Goal: Task Accomplishment & Management: Manage account settings

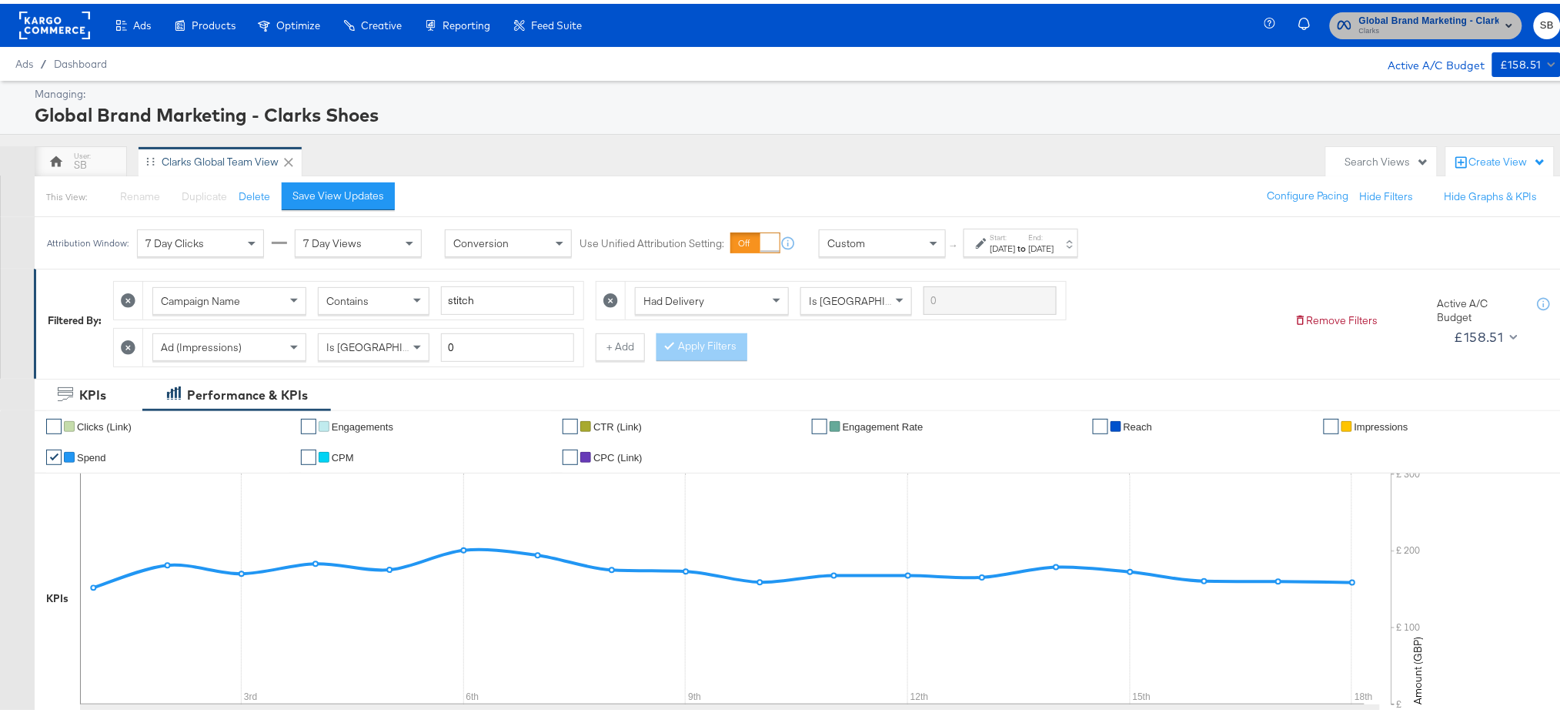
click at [1442, 32] on span "Clarks" at bounding box center [1429, 28] width 140 height 12
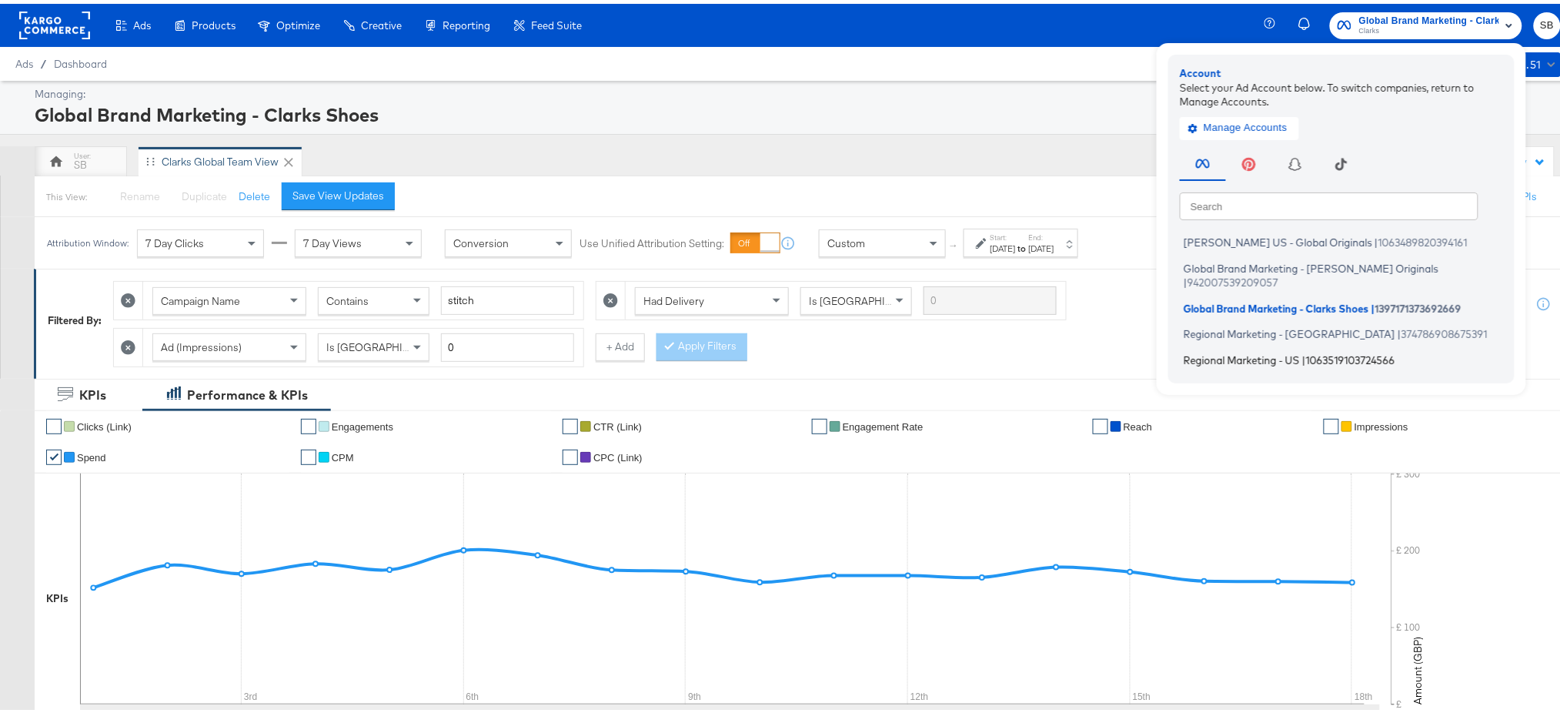
click at [1225, 349] on span "Regional Marketing - US" at bounding box center [1242, 355] width 116 height 12
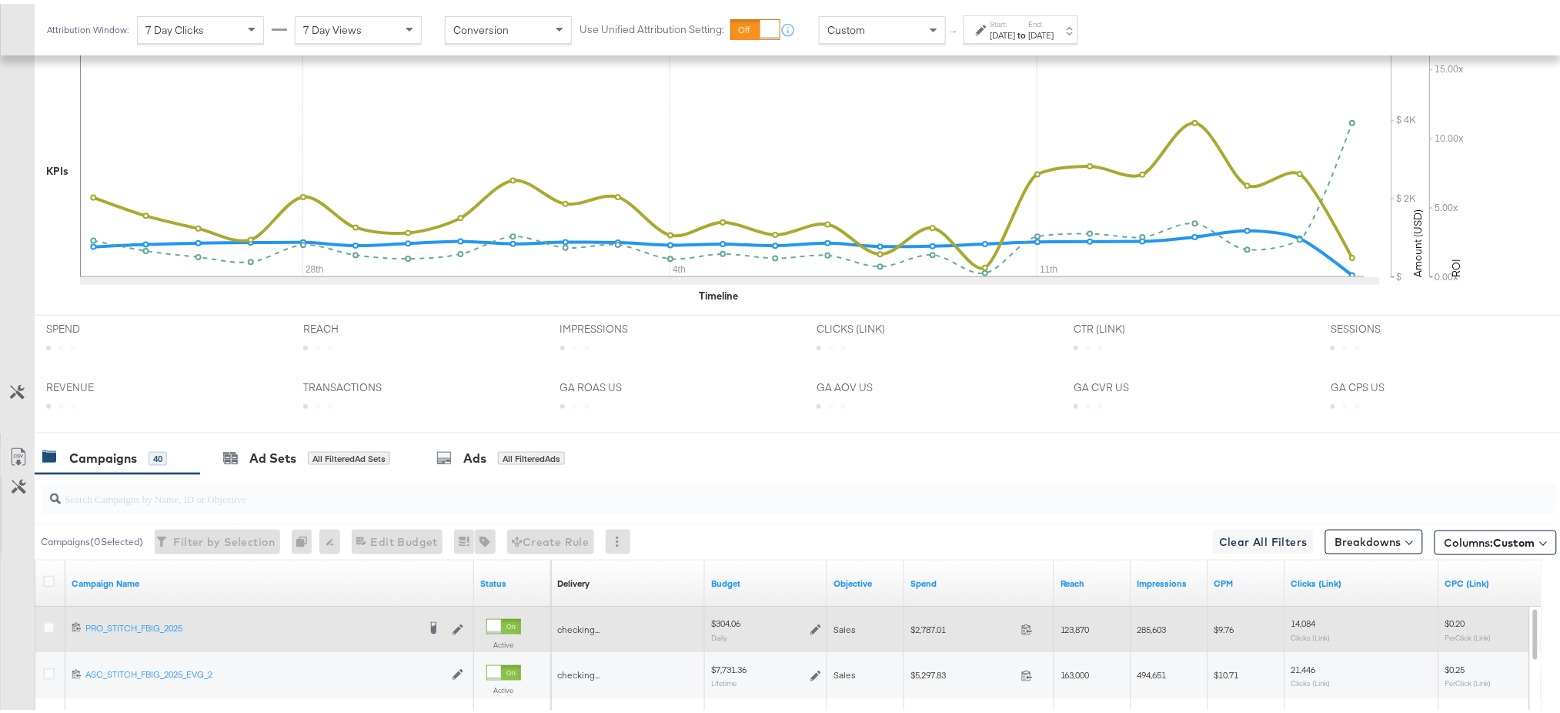
scroll to position [543, 0]
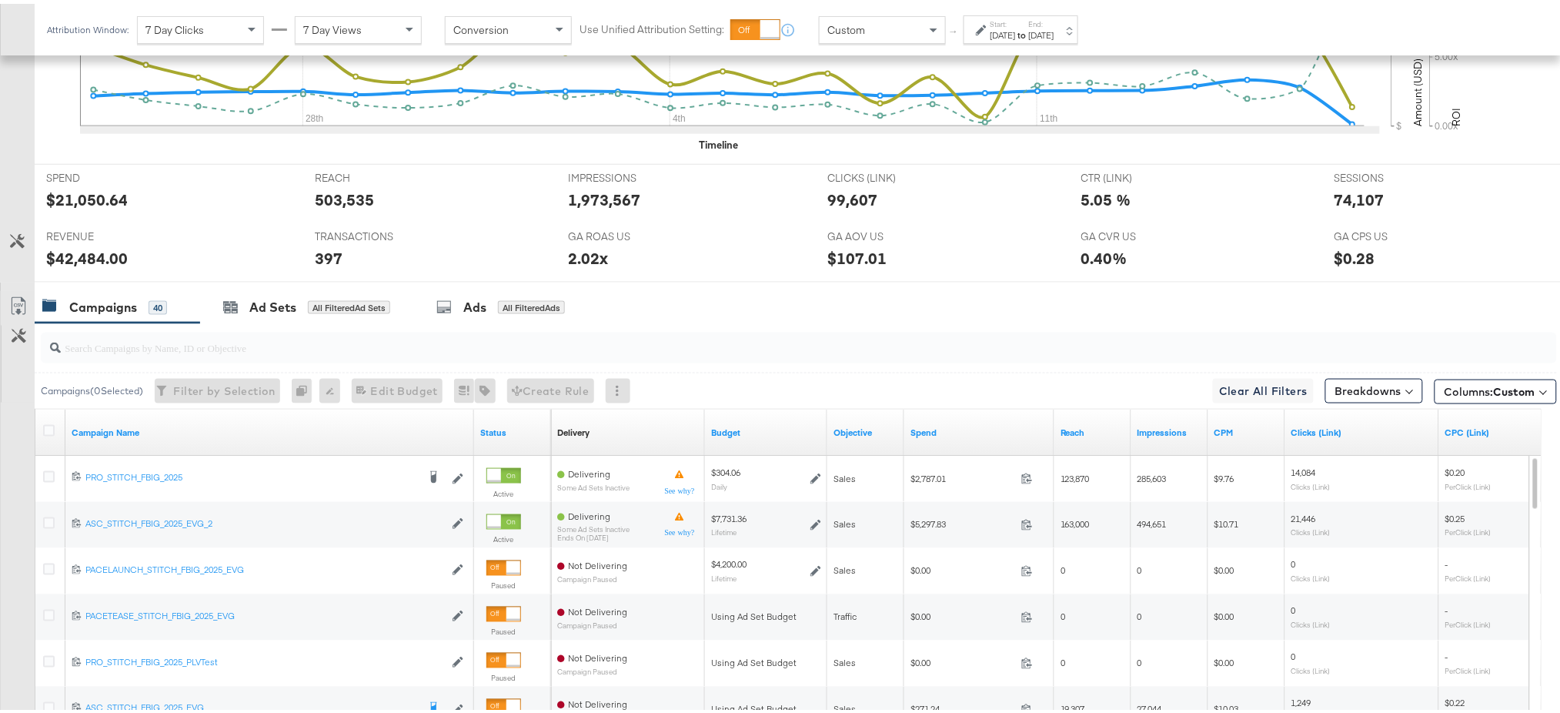
click at [1055, 25] on div "[DATE]" at bounding box center [1041, 31] width 25 height 12
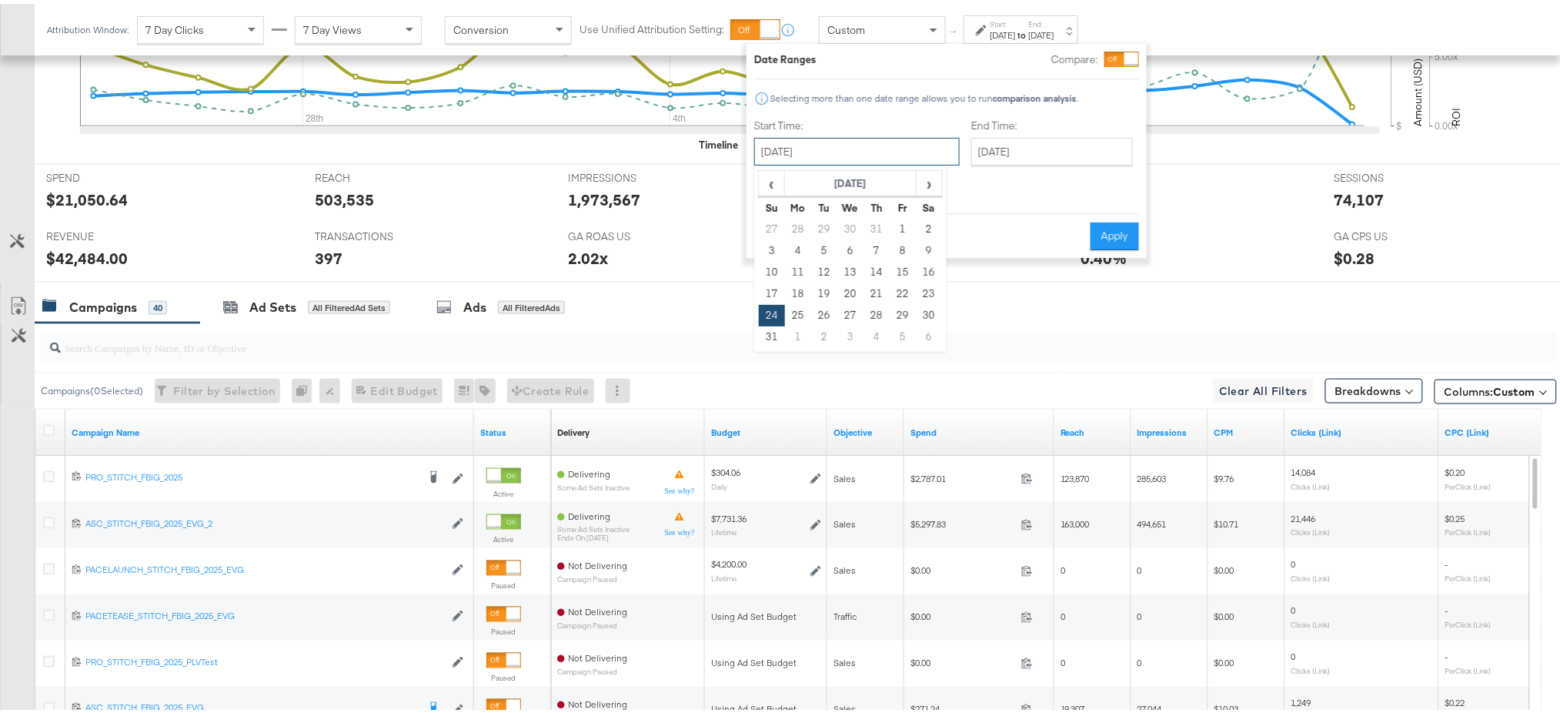
click at [891, 144] on input "August 24th 2025" at bounding box center [857, 148] width 206 height 28
click at [928, 174] on span "›" at bounding box center [930, 179] width 24 height 23
click at [774, 267] on td "14" at bounding box center [772, 269] width 26 height 22
type input "September 14th 2025"
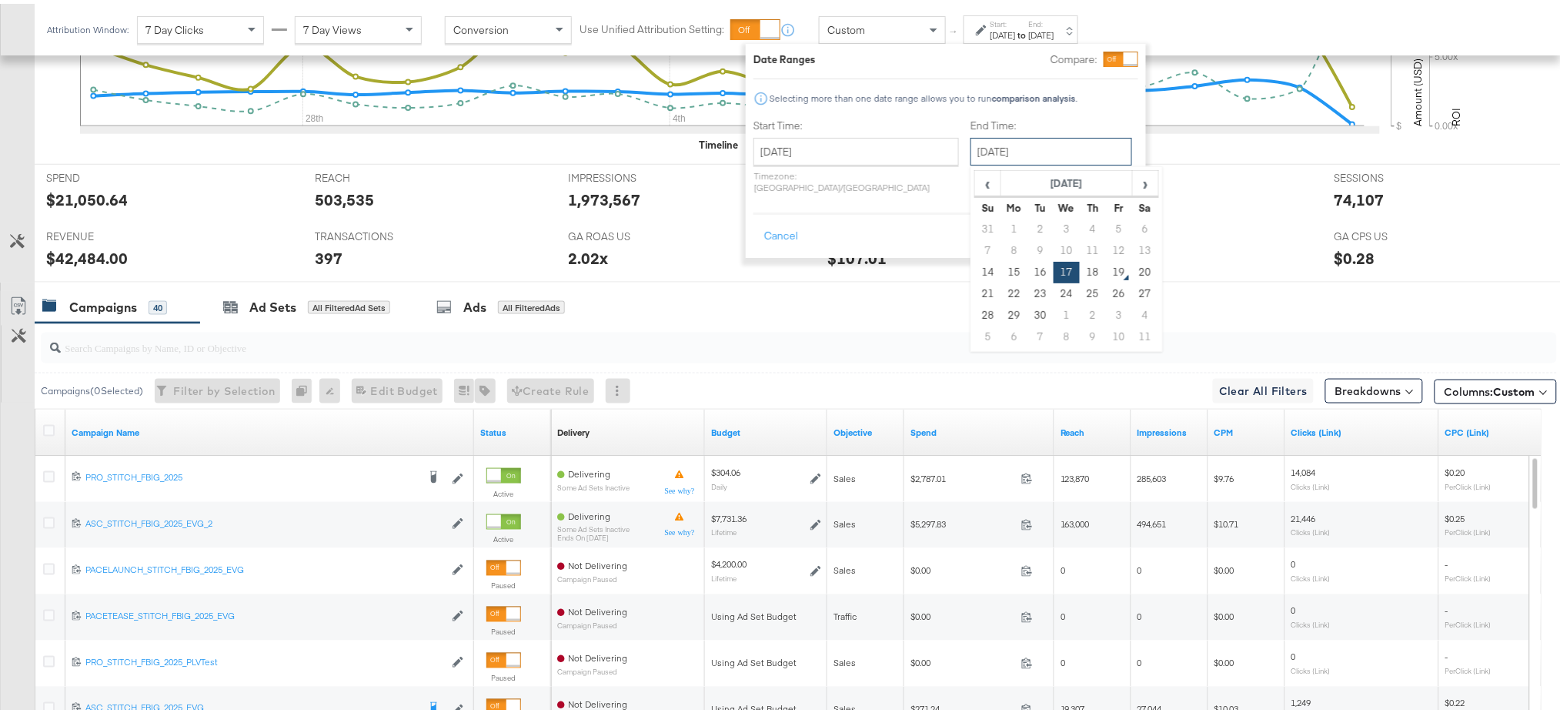
click at [998, 152] on input "September 17th 2025" at bounding box center [1052, 148] width 162 height 28
click at [1080, 269] on td "18" at bounding box center [1093, 269] width 26 height 22
type input "September 18th 2025"
click at [978, 142] on input "September 18th 2025" at bounding box center [1052, 148] width 162 height 28
click at [896, 226] on div "Cancel Apply" at bounding box center [946, 228] width 385 height 38
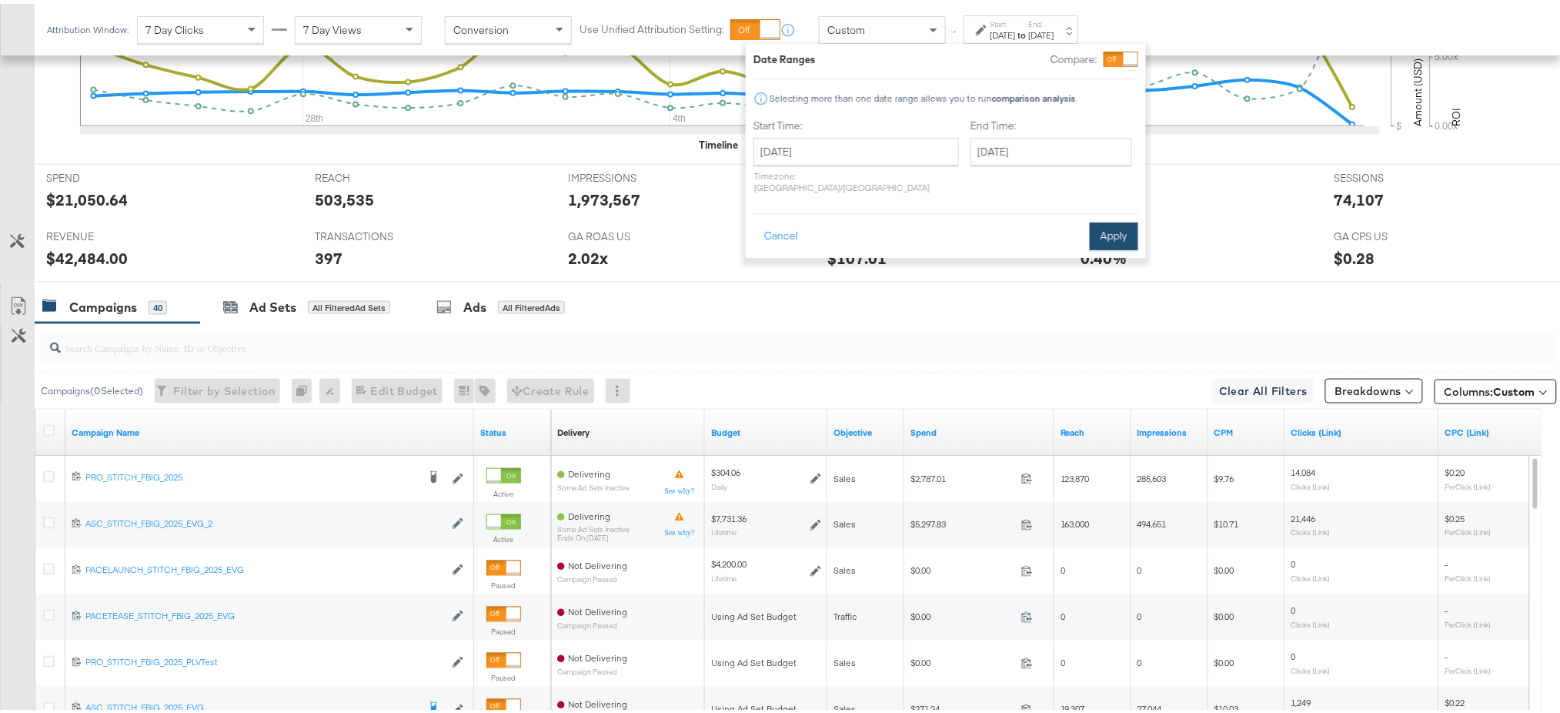
click at [1119, 232] on button "Apply" at bounding box center [1114, 233] width 48 height 28
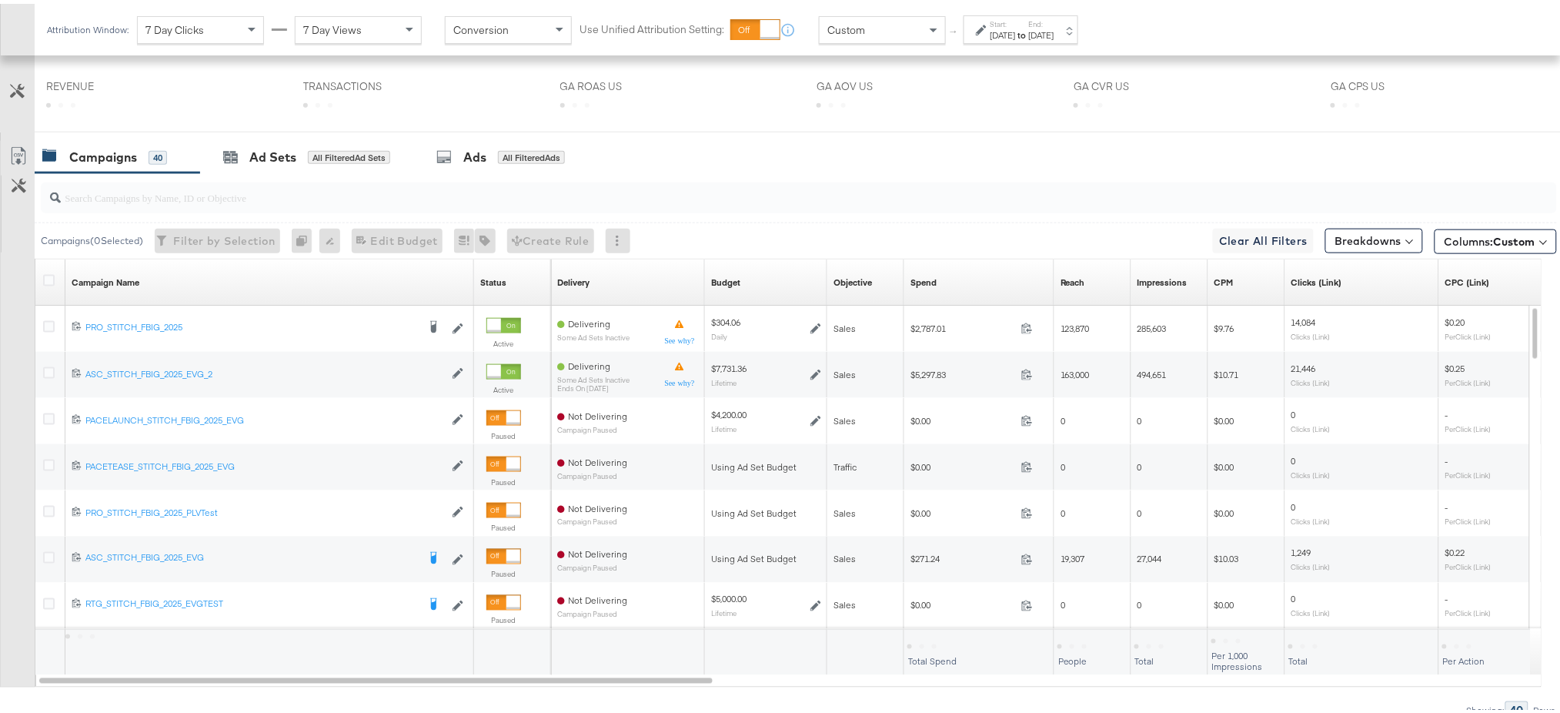
click at [1119, 122] on icon at bounding box center [722, 6] width 1285 height 231
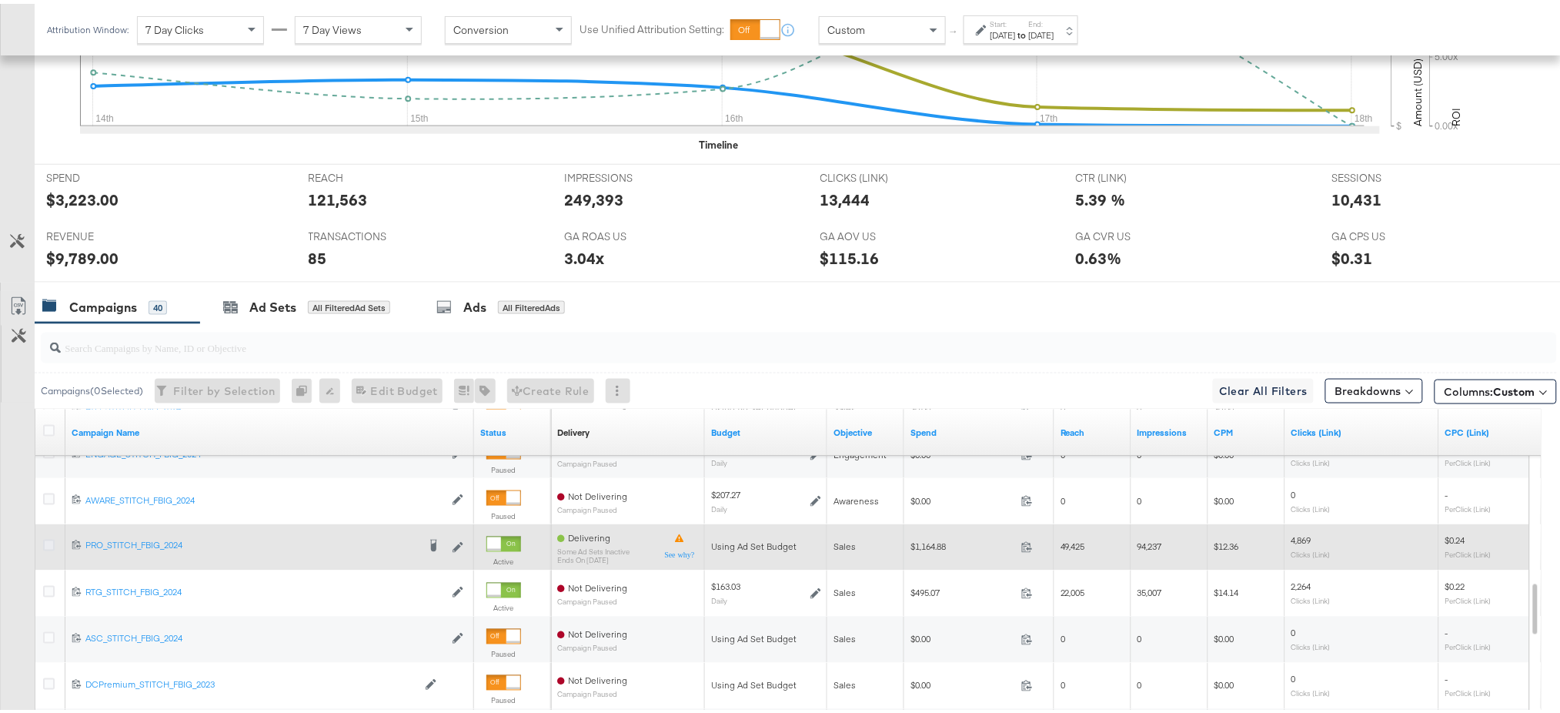
click at [43, 543] on icon at bounding box center [49, 542] width 12 height 12
click at [0, 0] on input "checkbox" at bounding box center [0, 0] width 0 height 0
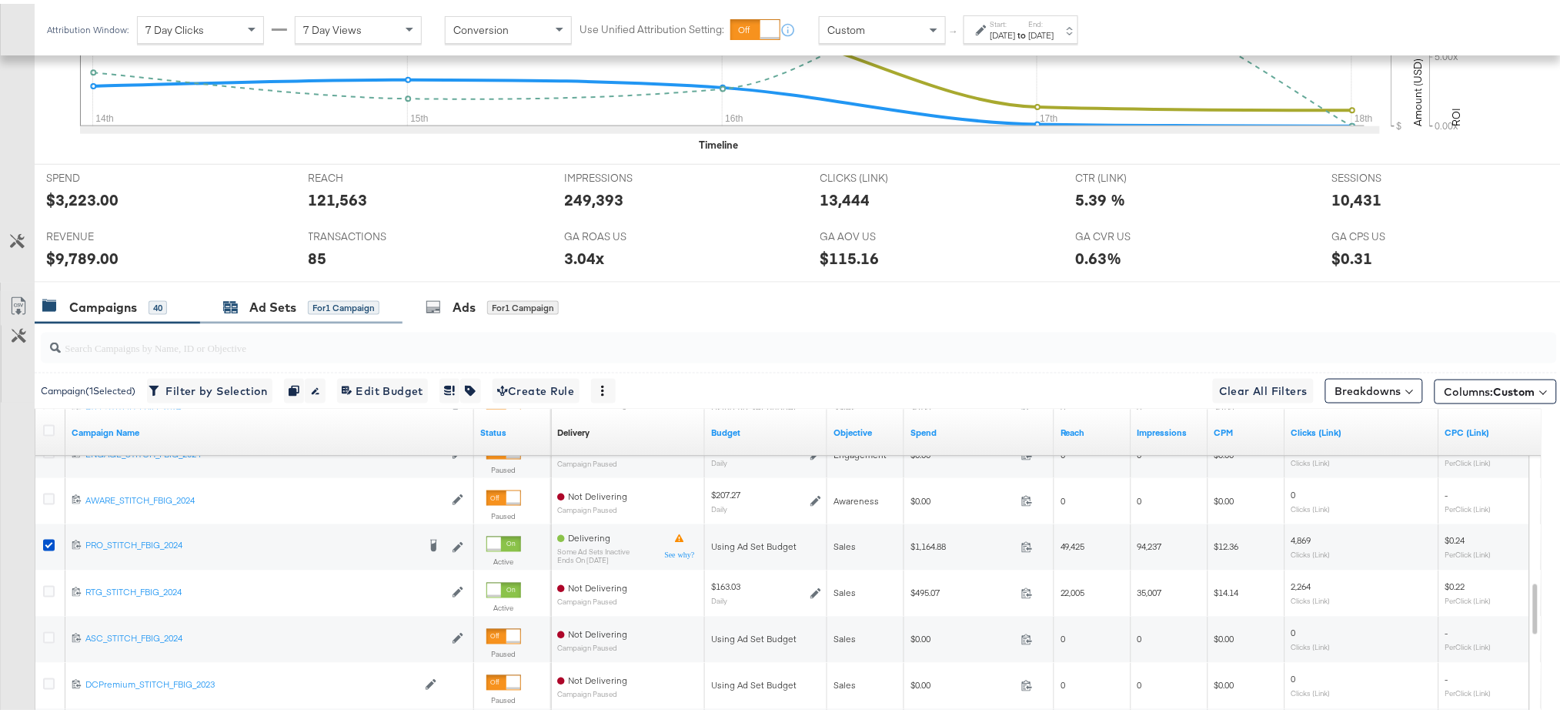
click at [268, 308] on div "Ad Sets" at bounding box center [272, 304] width 47 height 18
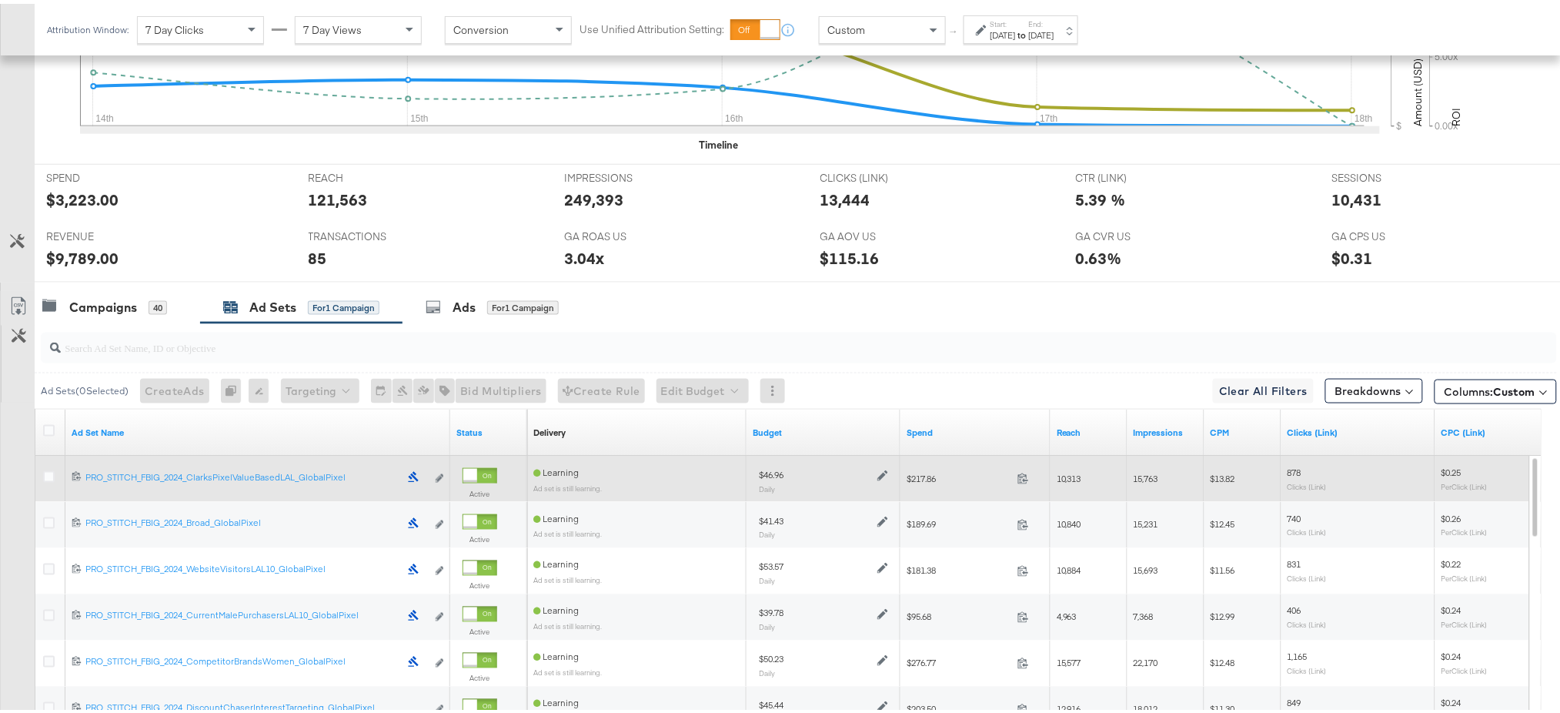
scroll to position [532, 0]
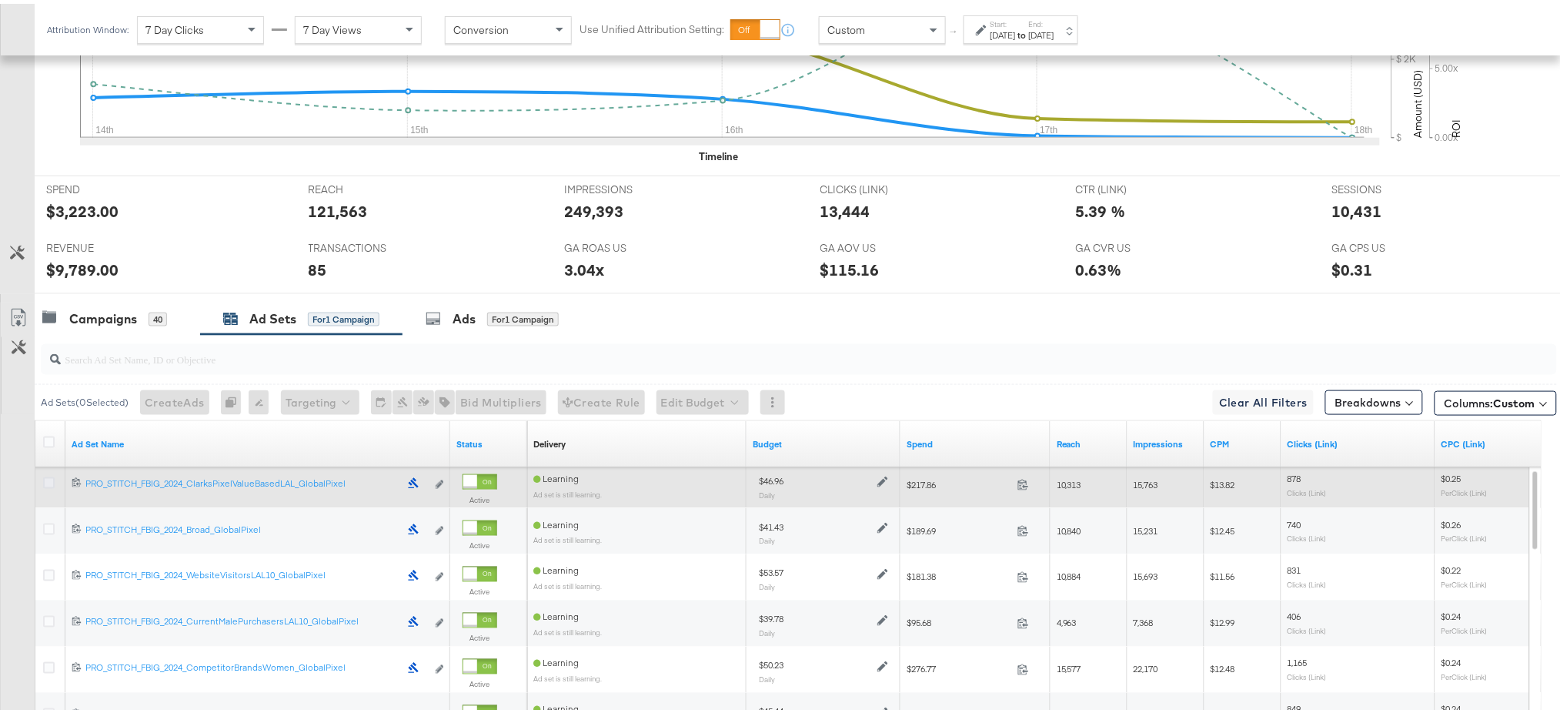
click at [43, 478] on icon at bounding box center [49, 479] width 12 height 12
click at [0, 0] on input "checkbox" at bounding box center [0, 0] width 0 height 0
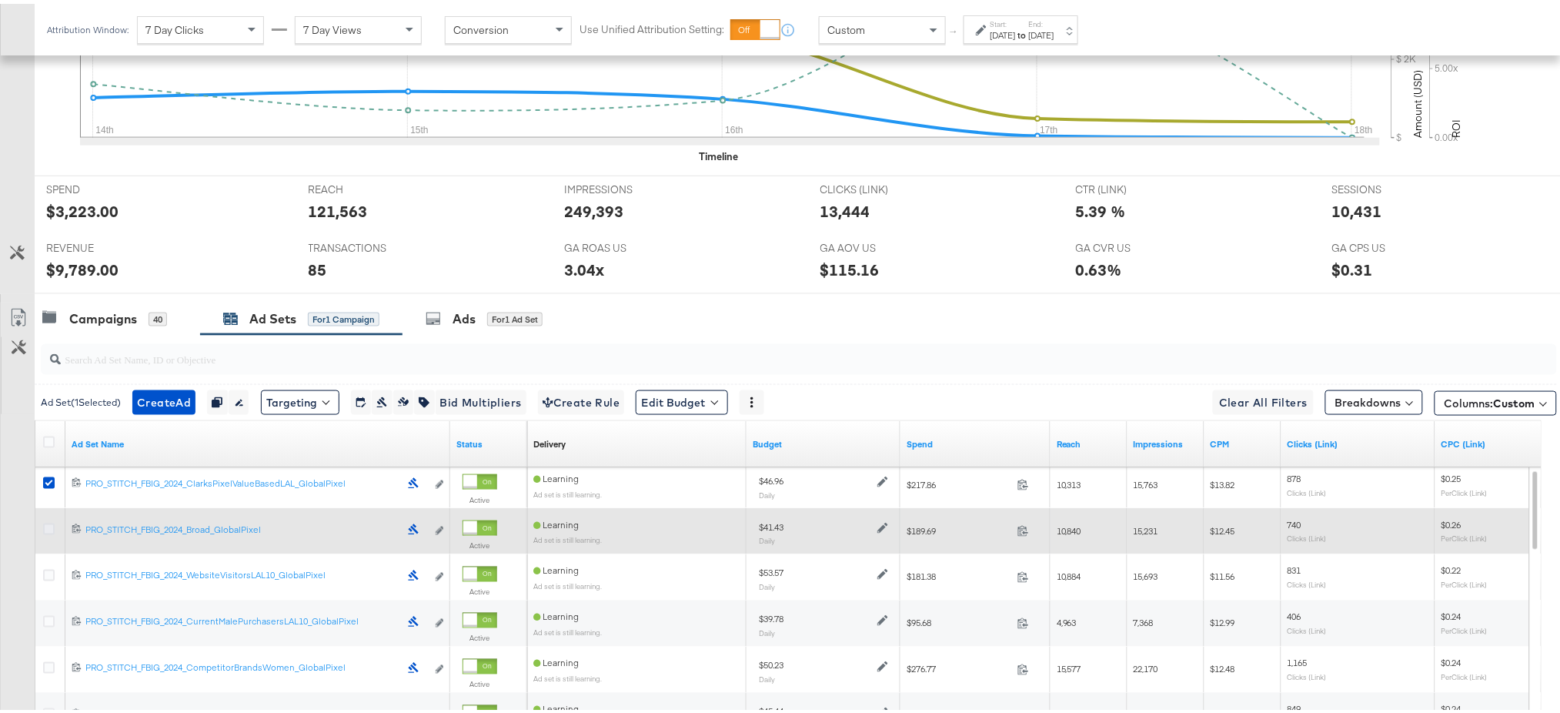
click at [45, 526] on icon at bounding box center [49, 526] width 12 height 12
click at [0, 0] on input "checkbox" at bounding box center [0, 0] width 0 height 0
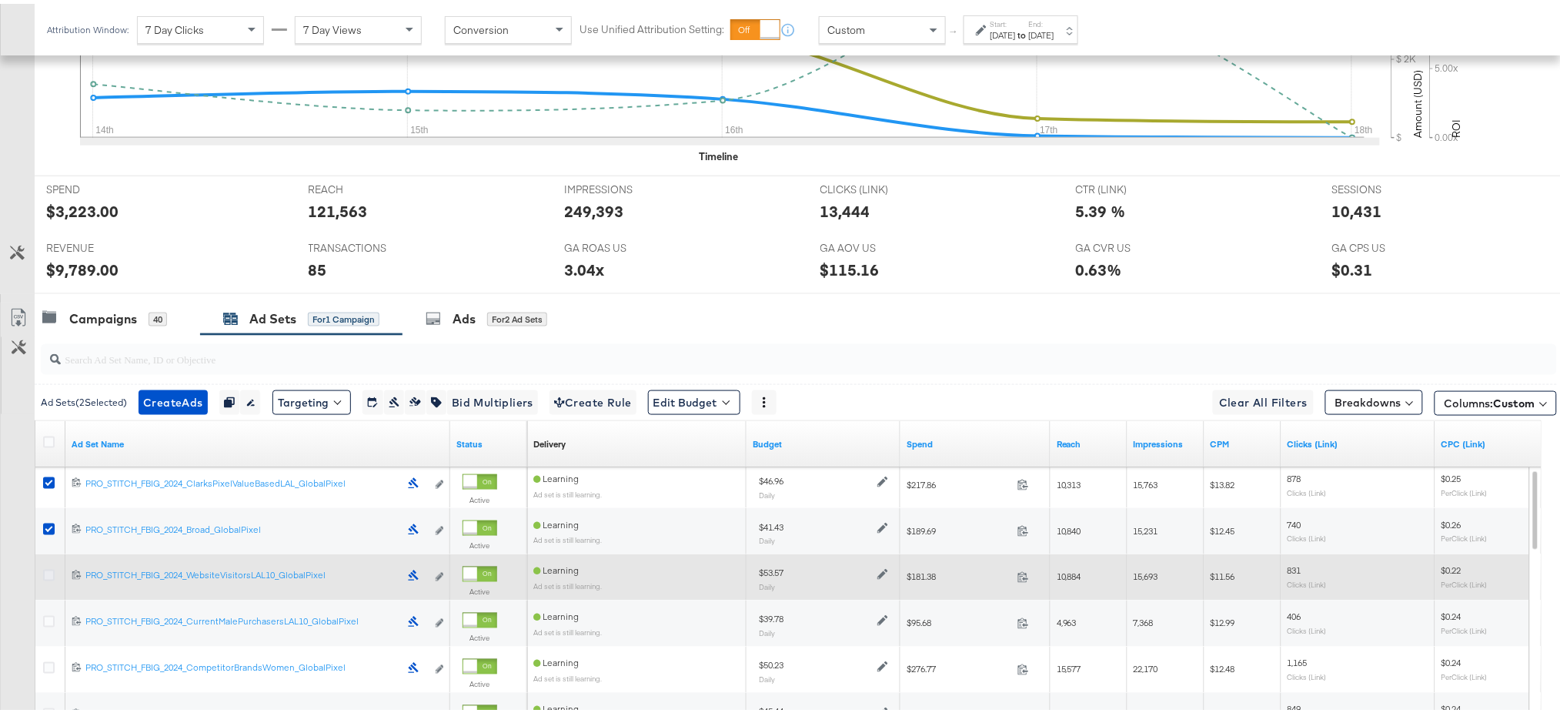
click at [50, 576] on icon at bounding box center [49, 572] width 12 height 12
click at [0, 0] on input "checkbox" at bounding box center [0, 0] width 0 height 0
click at [50, 576] on icon at bounding box center [49, 572] width 12 height 12
click at [0, 0] on input "checkbox" at bounding box center [0, 0] width 0 height 0
click at [50, 576] on icon at bounding box center [49, 572] width 12 height 12
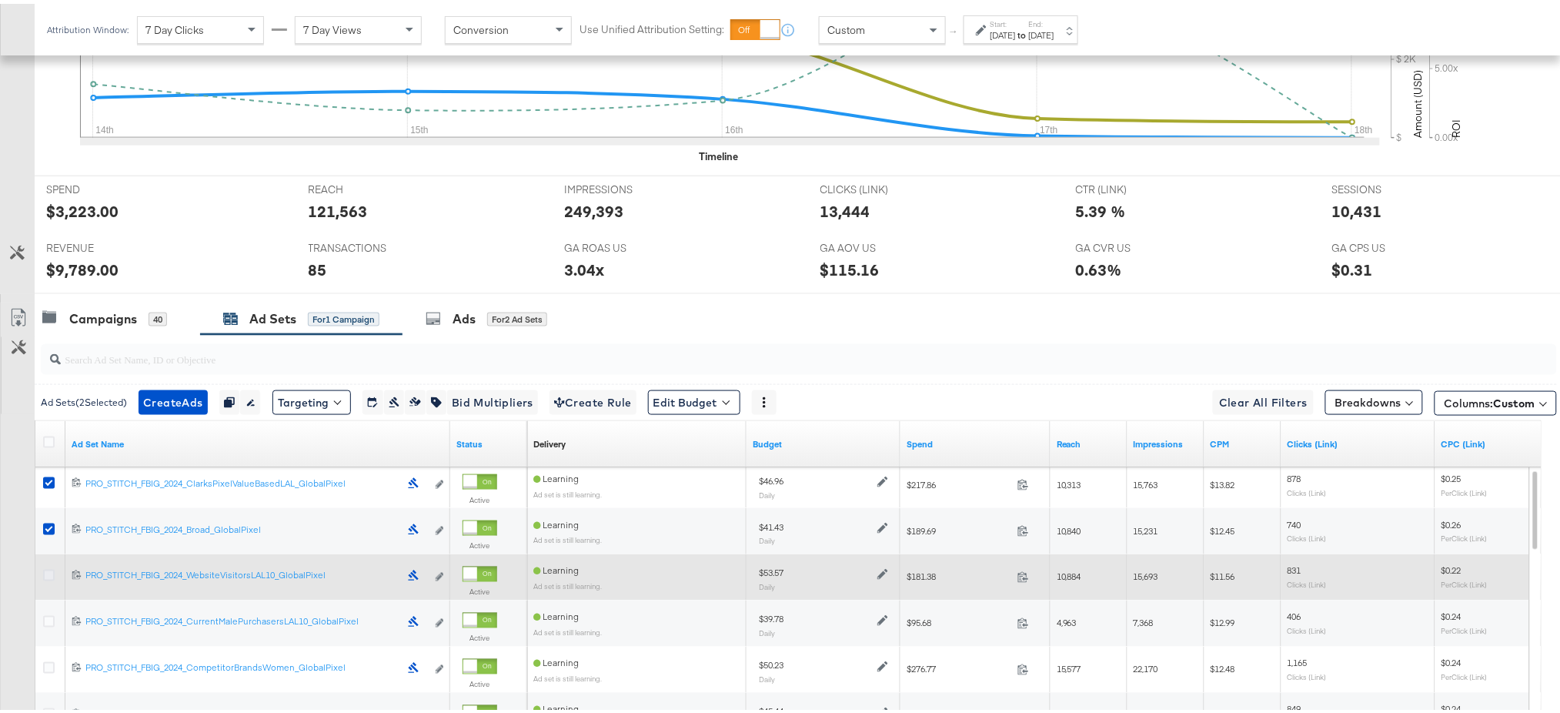
click at [0, 0] on input "checkbox" at bounding box center [0, 0] width 0 height 0
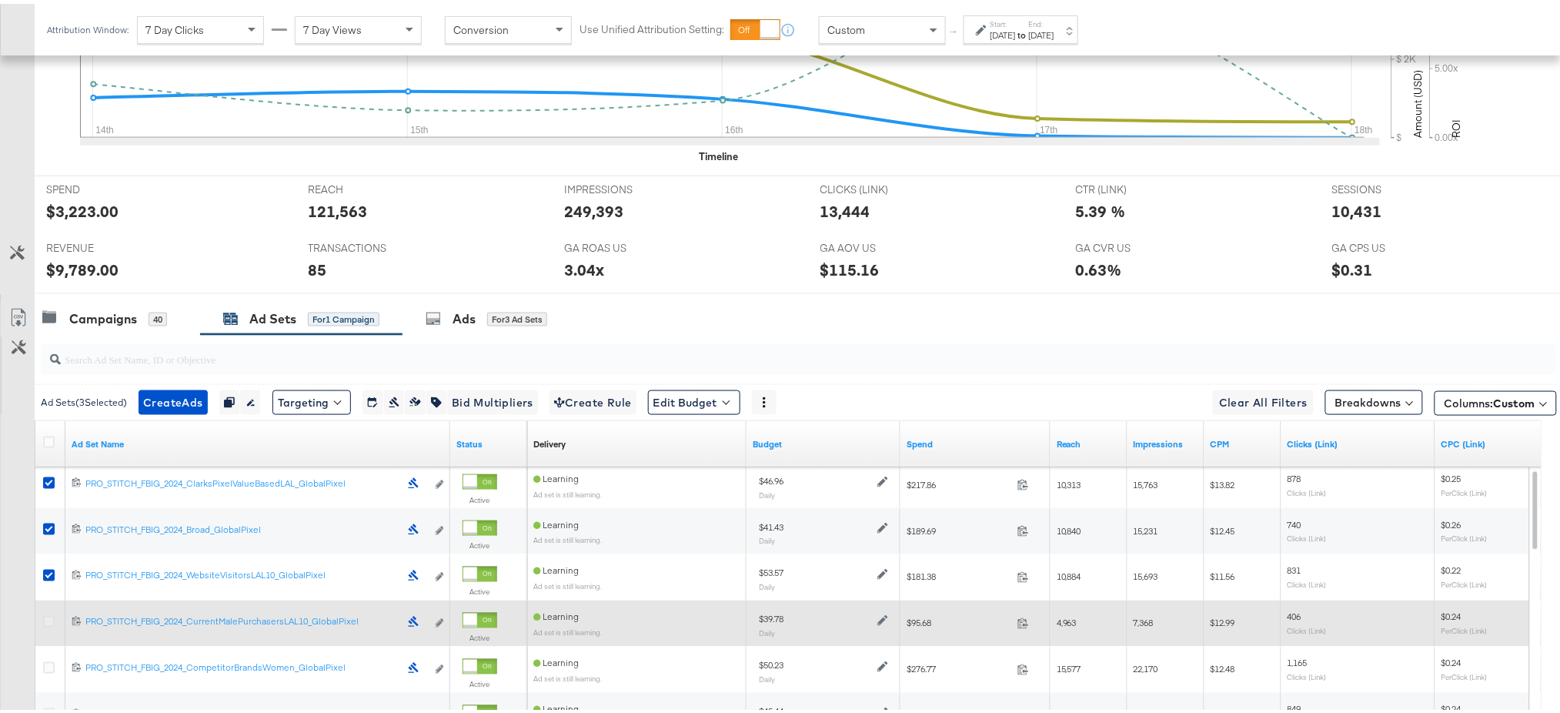
click at [51, 615] on icon at bounding box center [49, 618] width 12 height 12
click at [0, 0] on input "checkbox" at bounding box center [0, 0] width 0 height 0
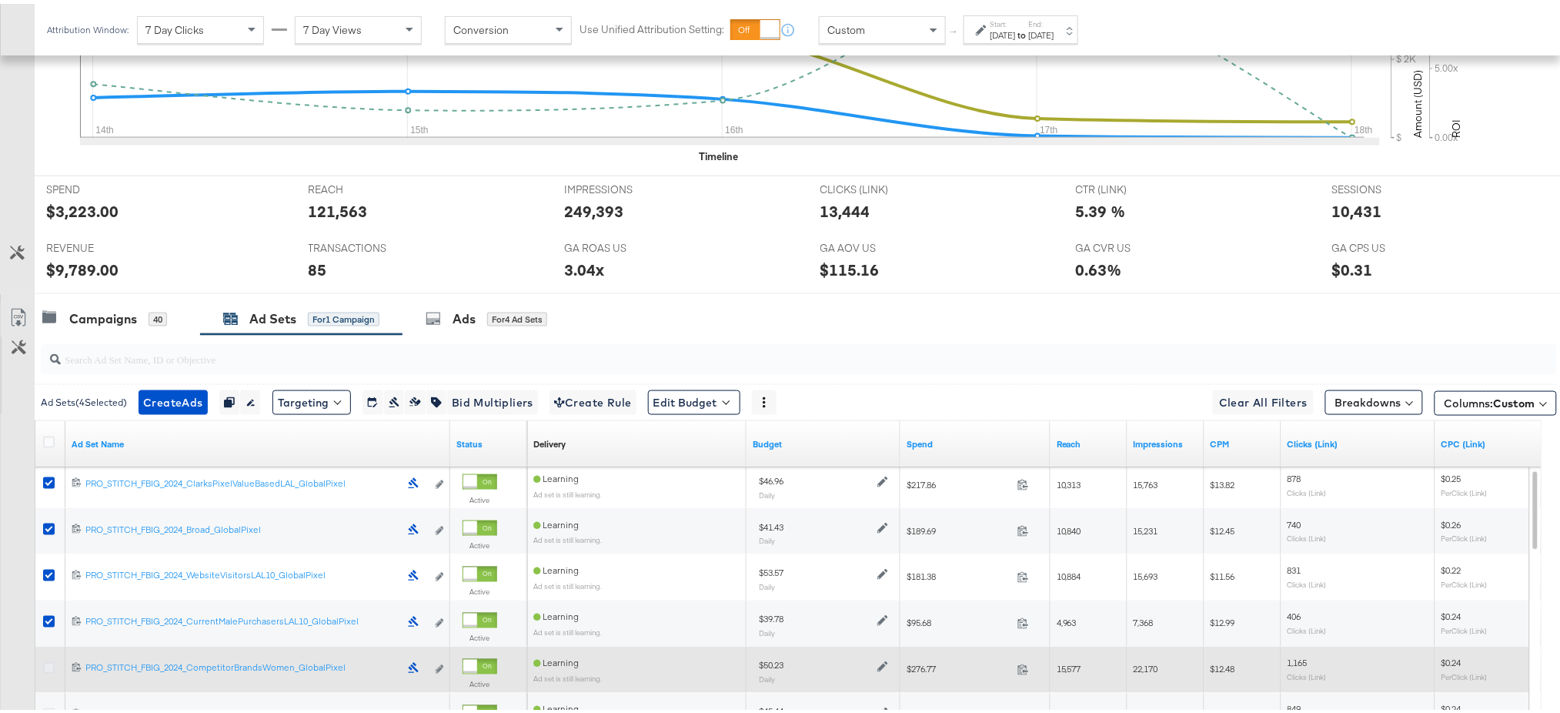
click at [48, 661] on icon at bounding box center [49, 664] width 12 height 12
click at [0, 0] on input "checkbox" at bounding box center [0, 0] width 0 height 0
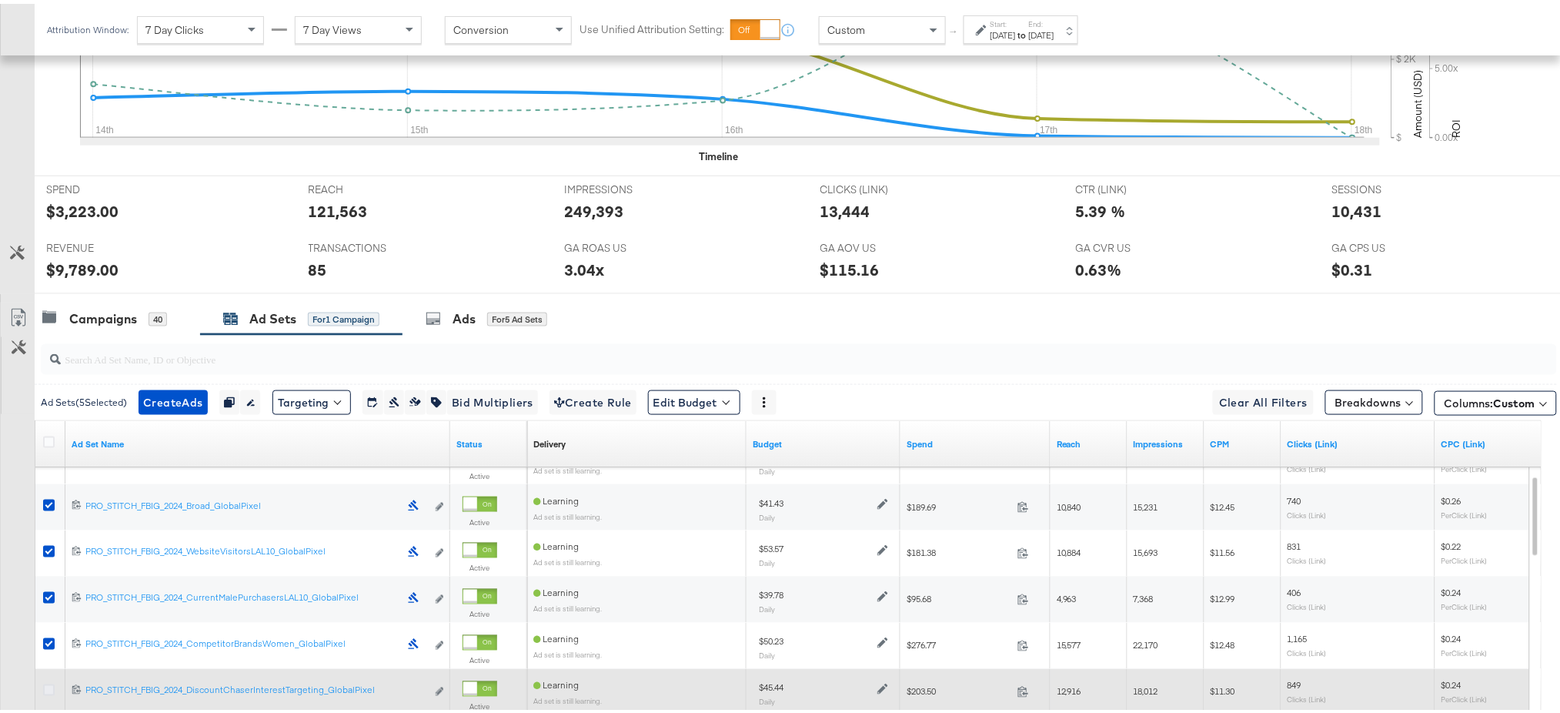
click at [45, 688] on icon at bounding box center [49, 686] width 12 height 12
click at [0, 0] on input "checkbox" at bounding box center [0, 0] width 0 height 0
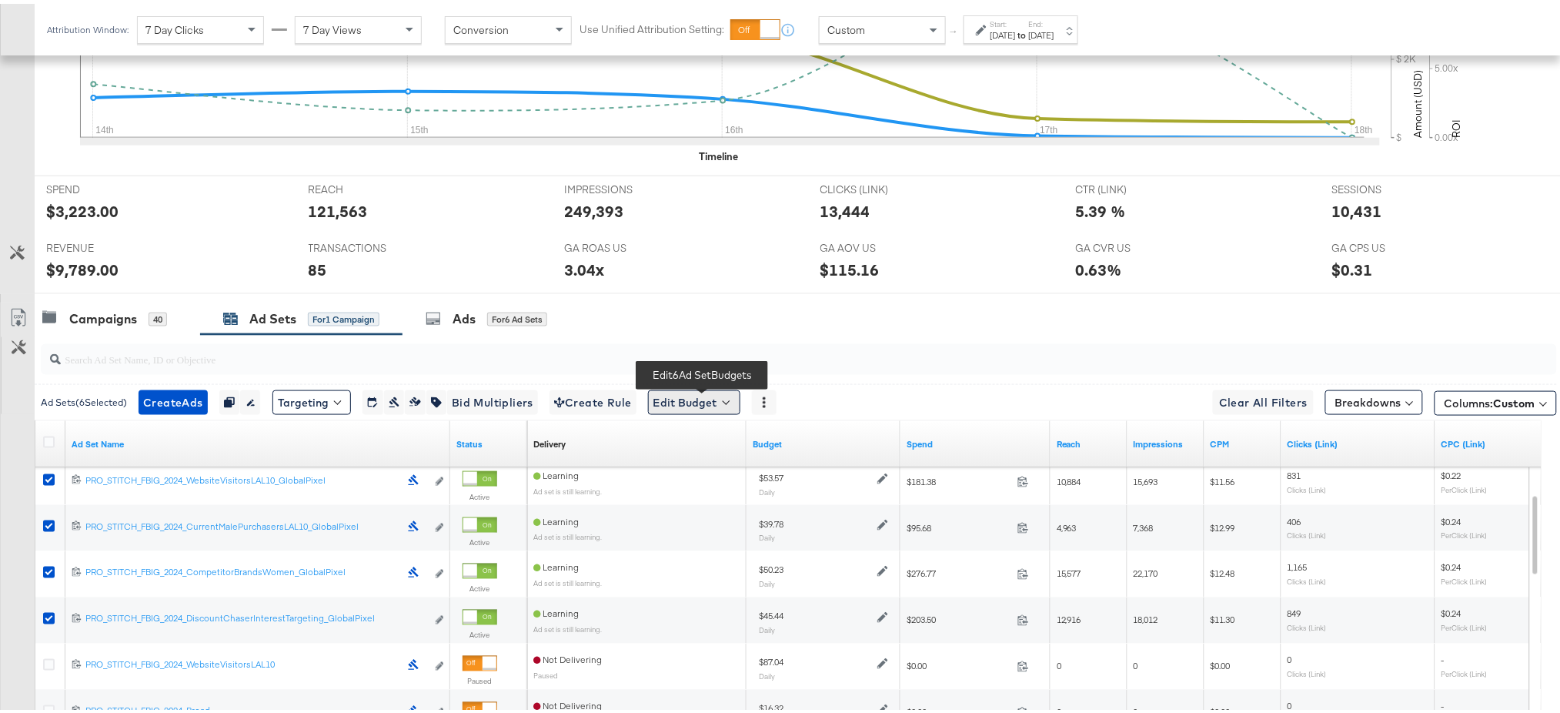
click at [714, 402] on button "Edit Budget" at bounding box center [694, 398] width 92 height 25
click at [728, 440] on span "Edit Ad Set Budget" at bounding box center [699, 439] width 88 height 20
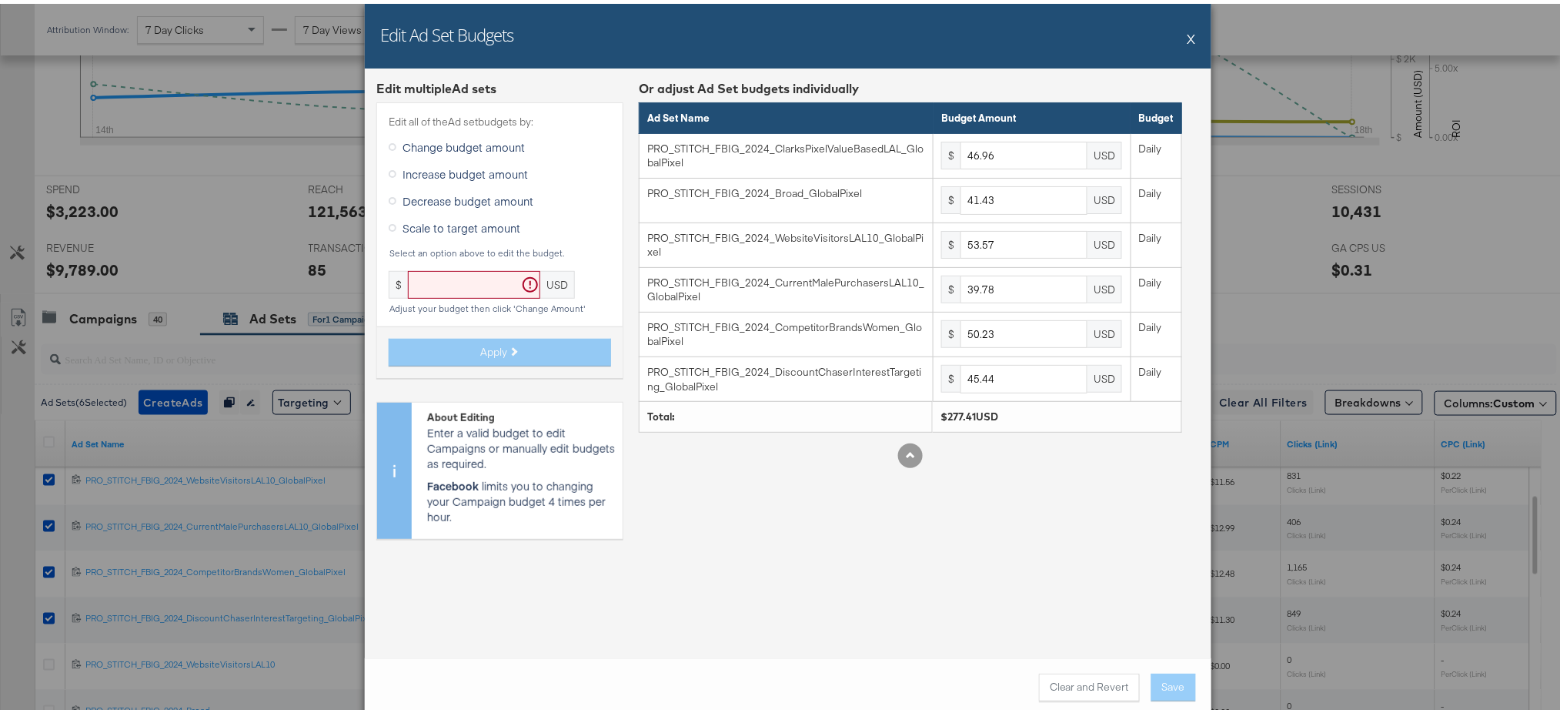
click at [1188, 37] on button "X" at bounding box center [1192, 34] width 8 height 31
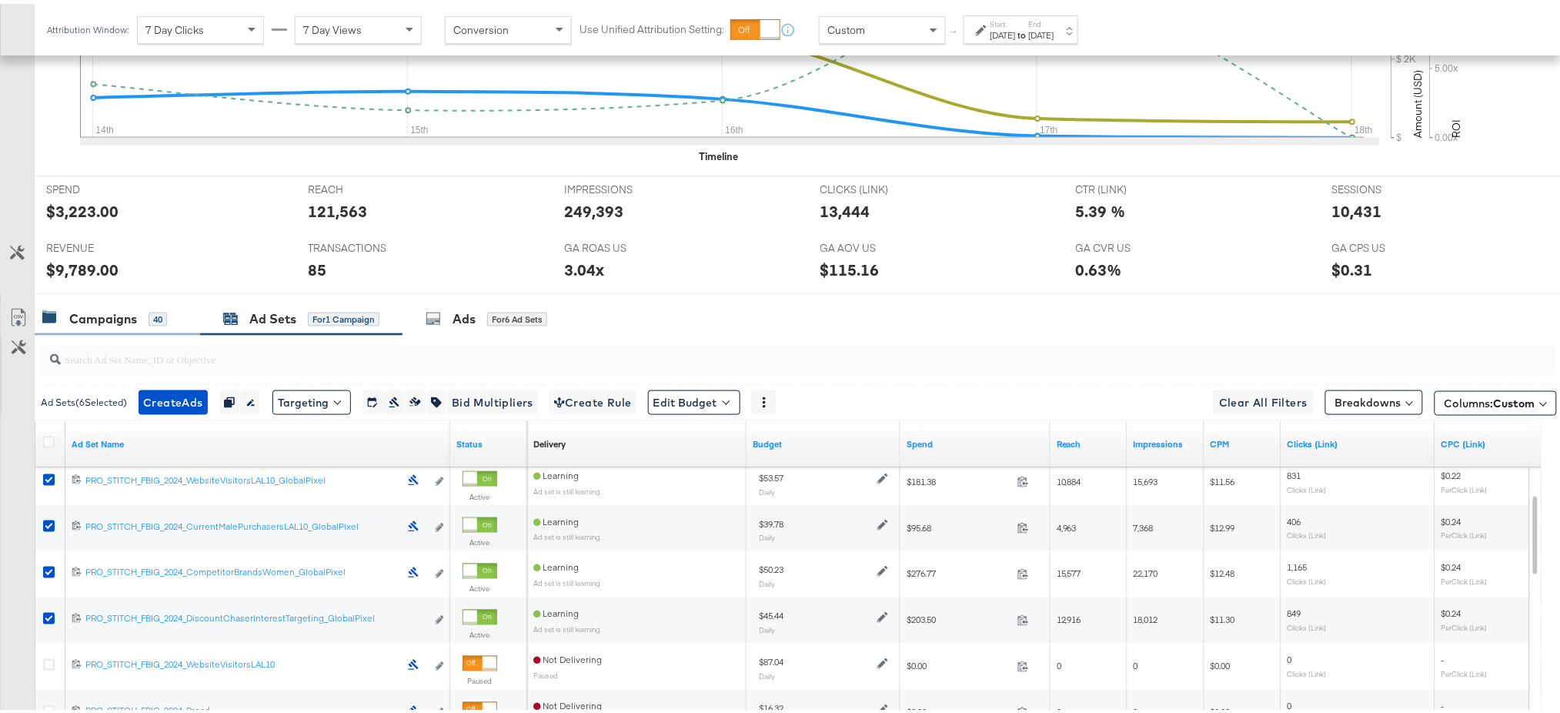
click at [92, 316] on div "Campaigns" at bounding box center [103, 315] width 68 height 18
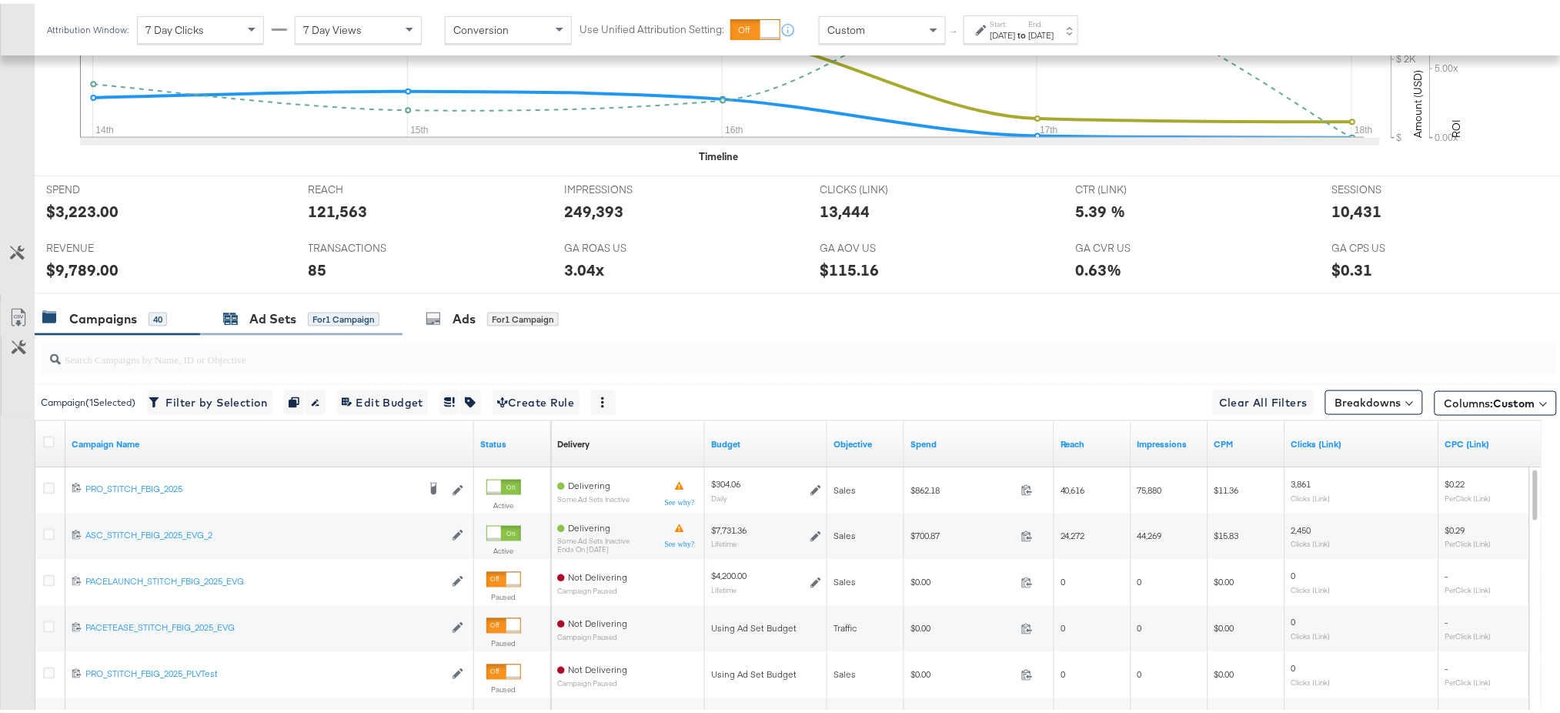
click at [289, 315] on div "Ad Sets" at bounding box center [272, 315] width 47 height 18
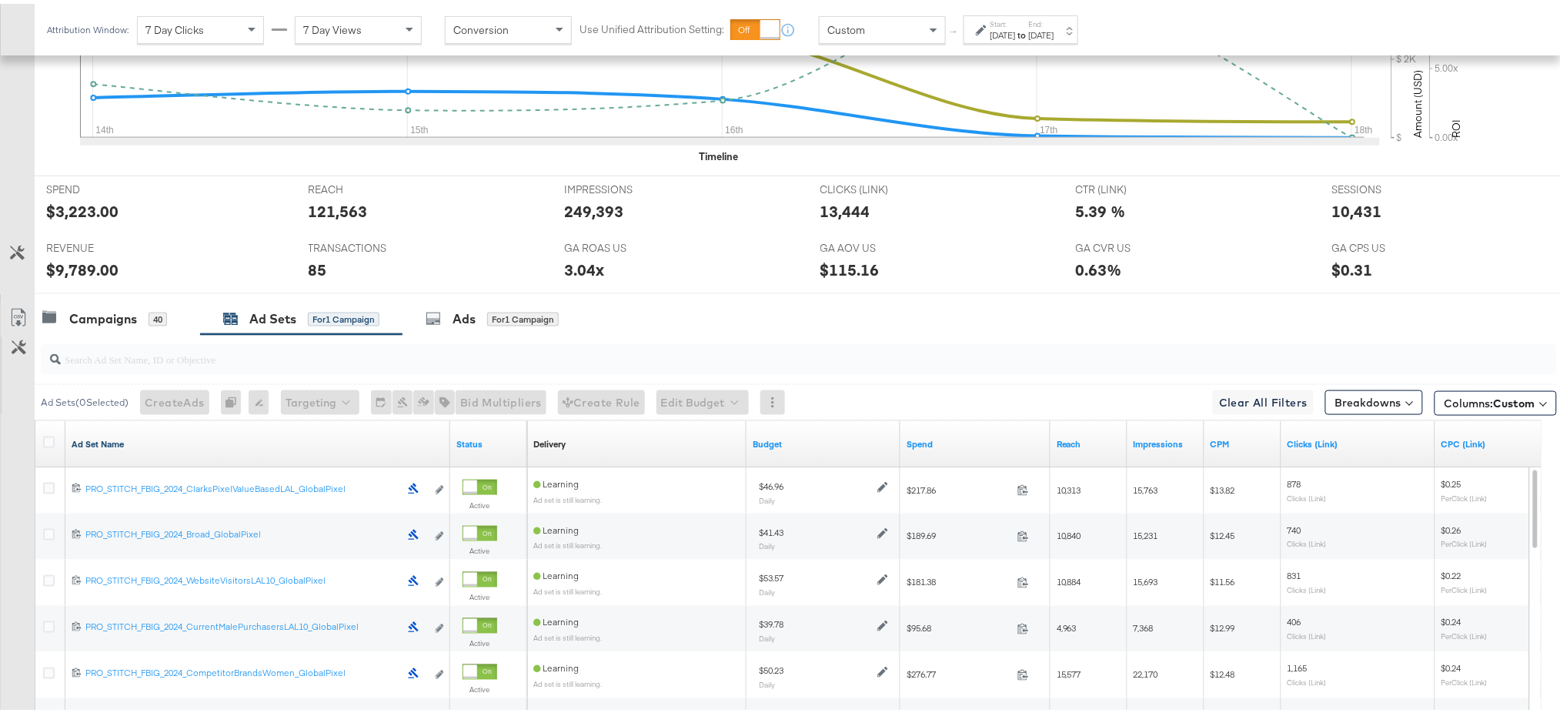
click at [92, 436] on link "Ad Set Name" at bounding box center [258, 440] width 373 height 12
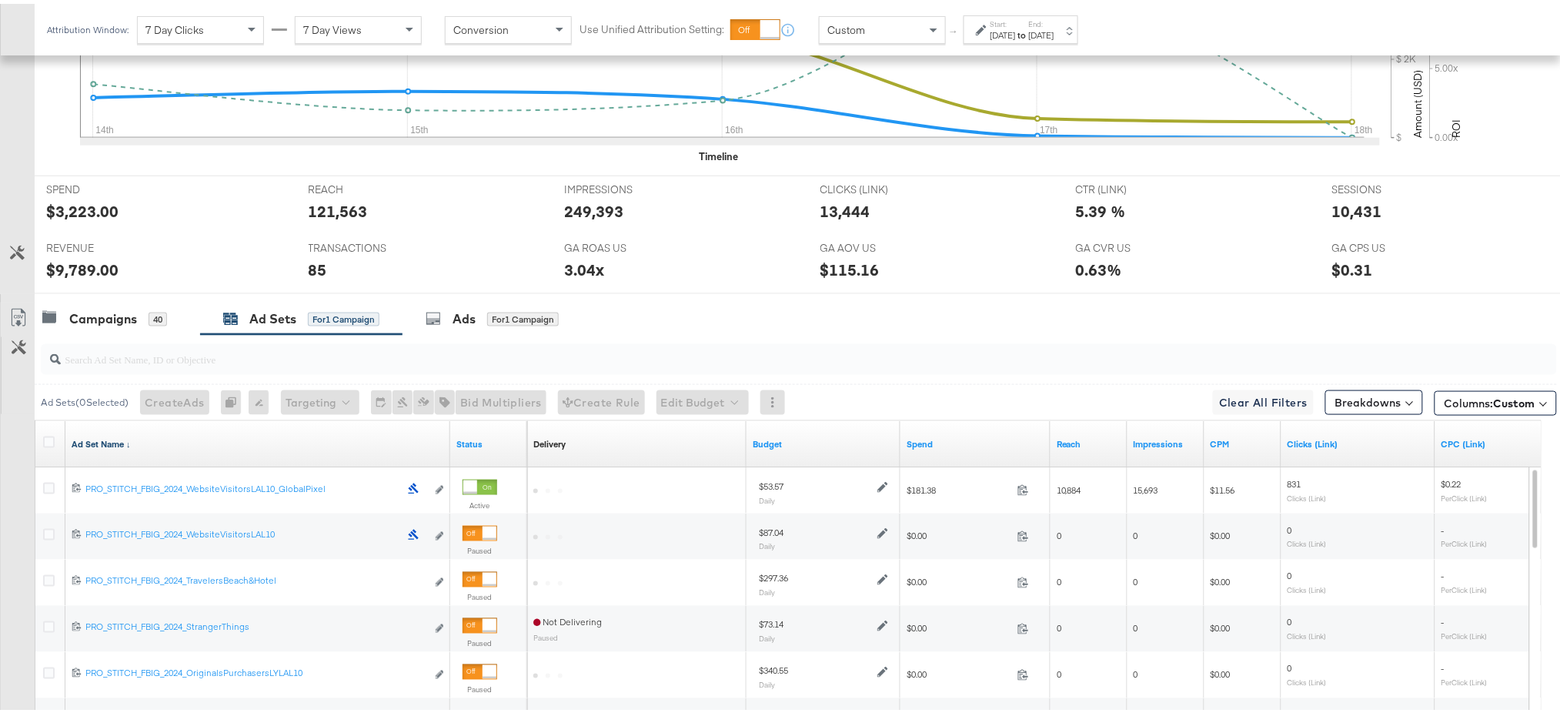
click at [92, 436] on link "Ad Set Name ↓" at bounding box center [258, 440] width 373 height 12
click at [92, 436] on link "Ad Set Name ↑" at bounding box center [258, 440] width 373 height 12
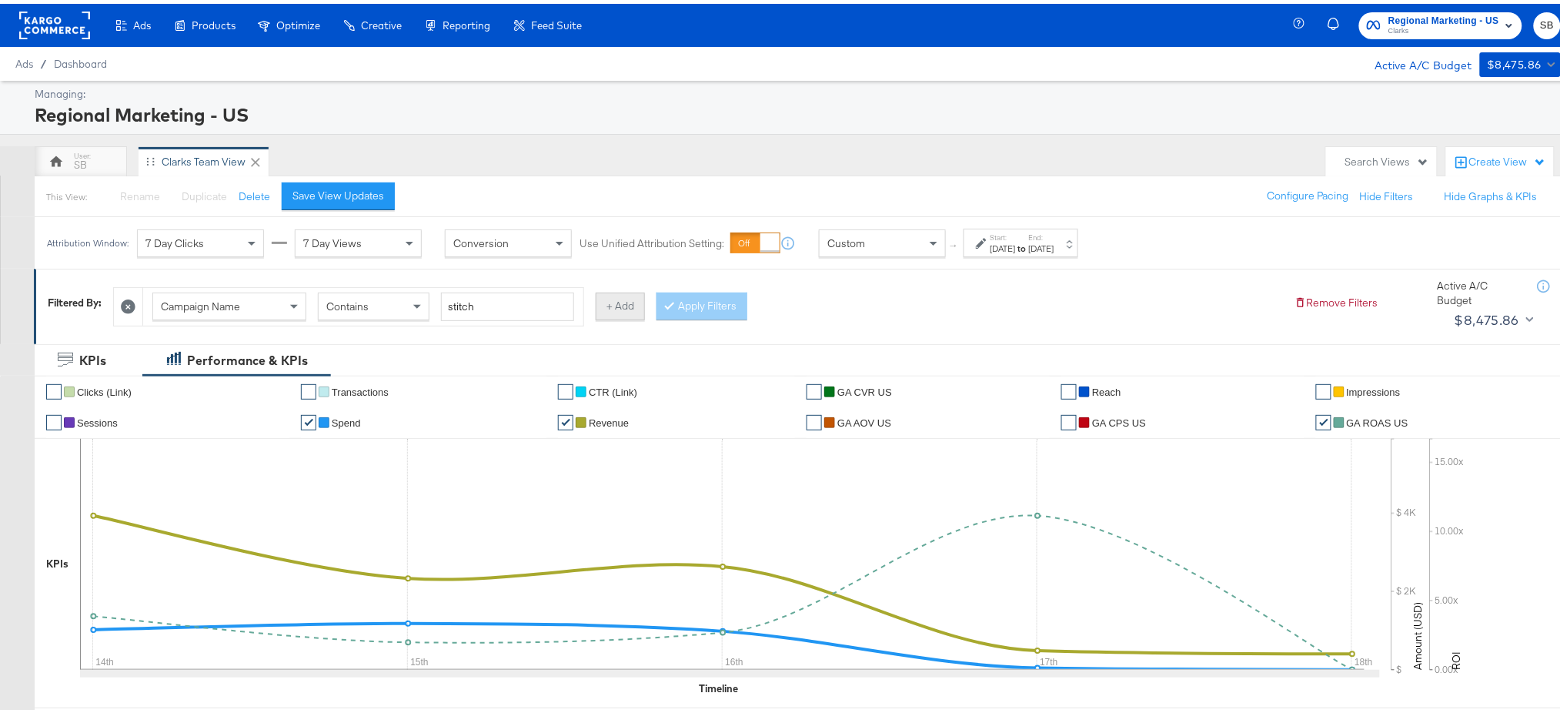
click at [628, 299] on button "+ Add" at bounding box center [620, 303] width 49 height 28
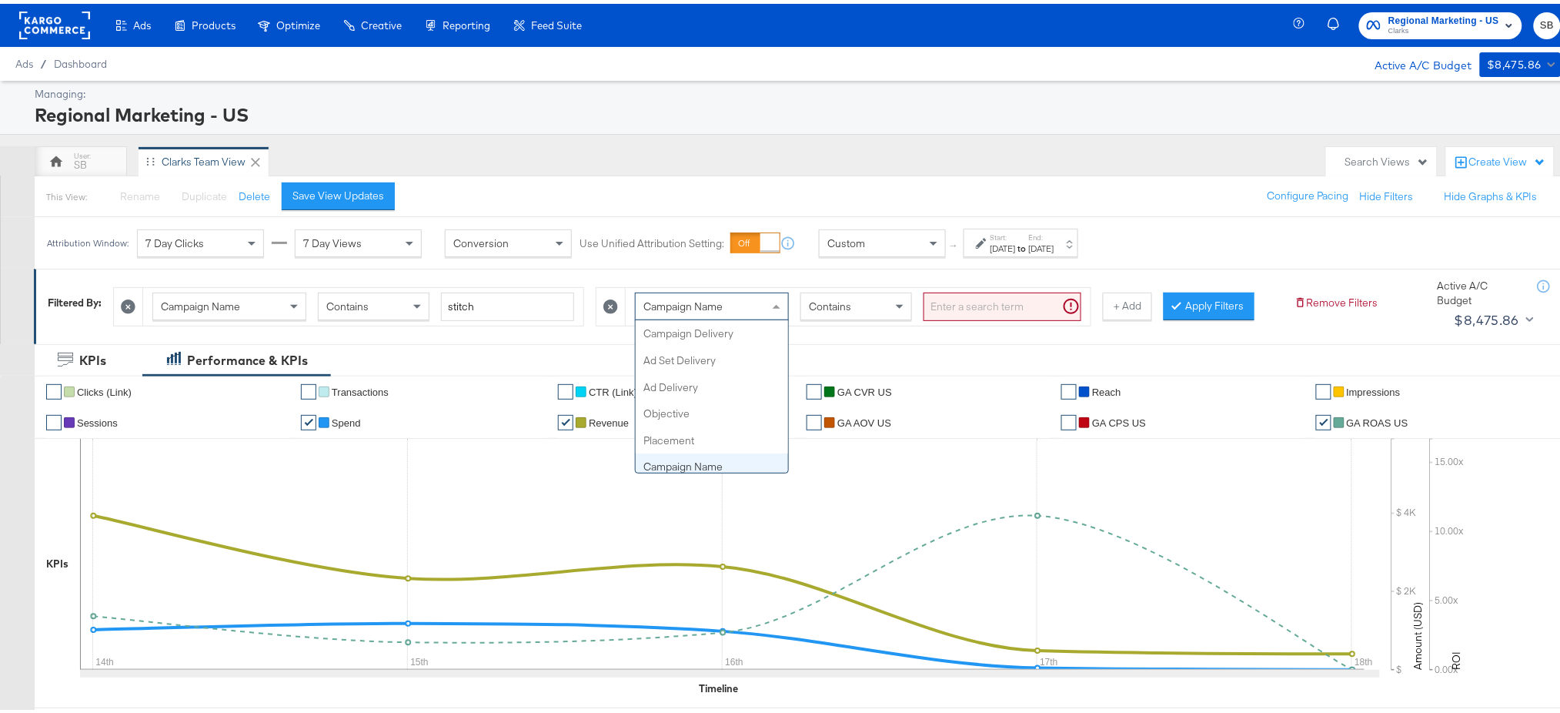
scroll to position [132, 0]
click at [744, 292] on div "Campaign Name" at bounding box center [712, 302] width 152 height 26
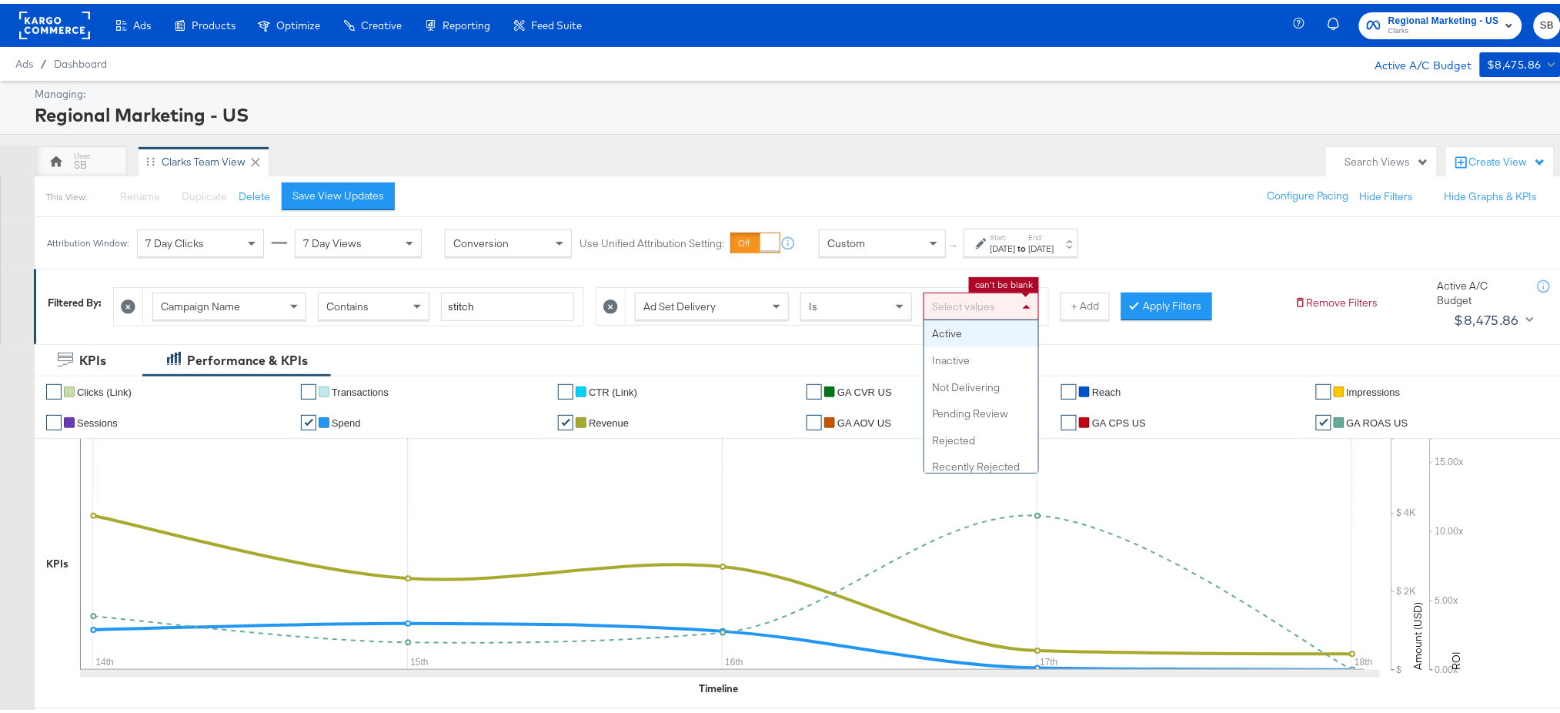
click at [984, 296] on div "Select values" at bounding box center [981, 302] width 114 height 26
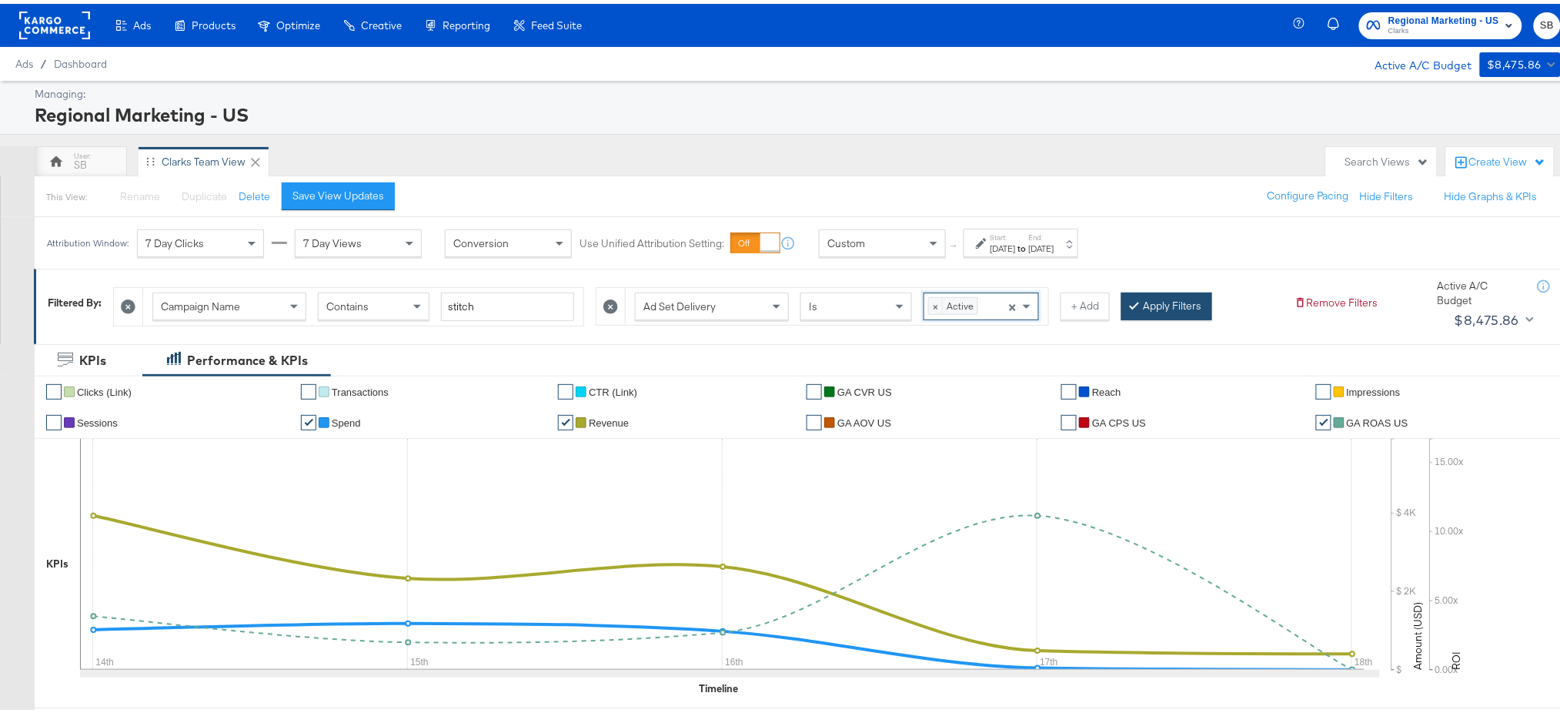
click at [1165, 293] on button "Apply Filters" at bounding box center [1166, 303] width 91 height 28
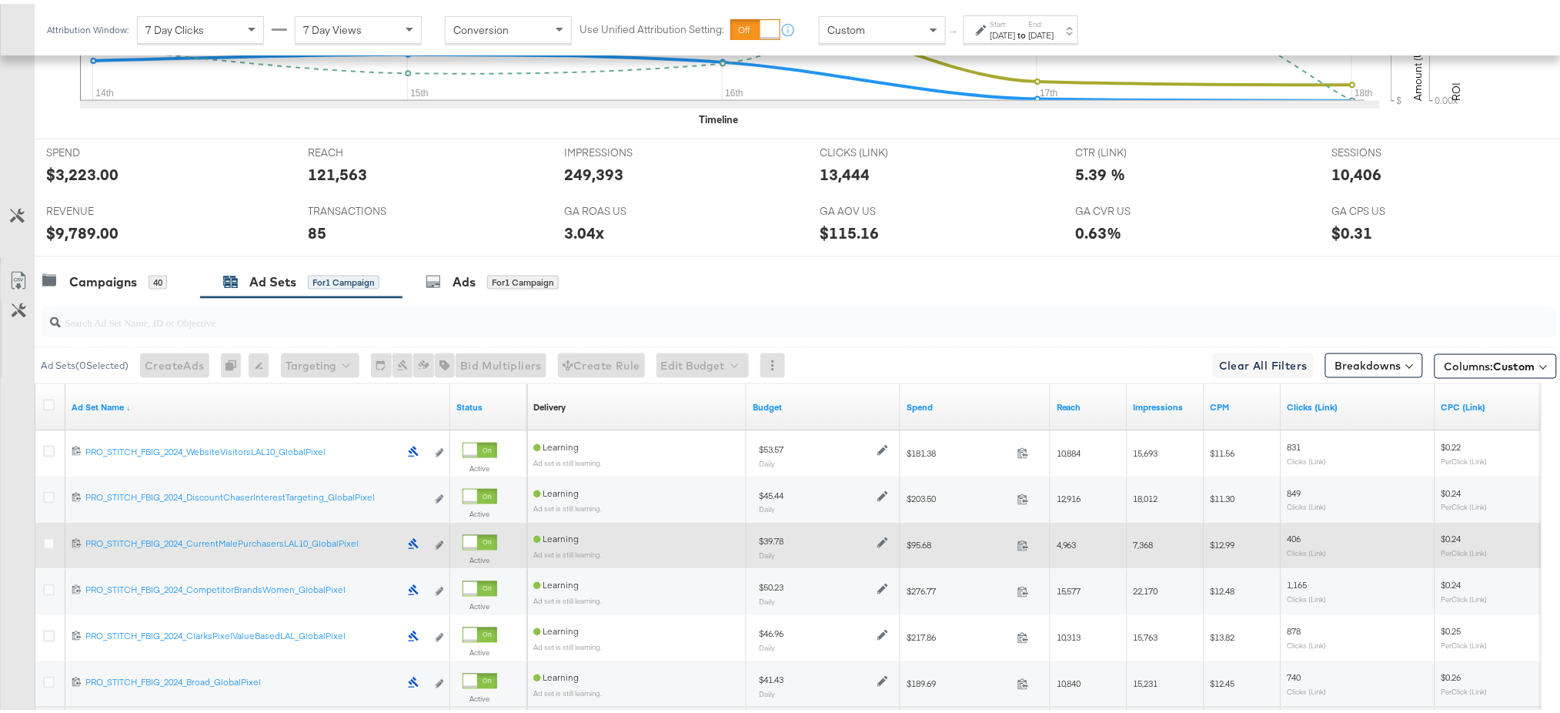
scroll to position [718, 0]
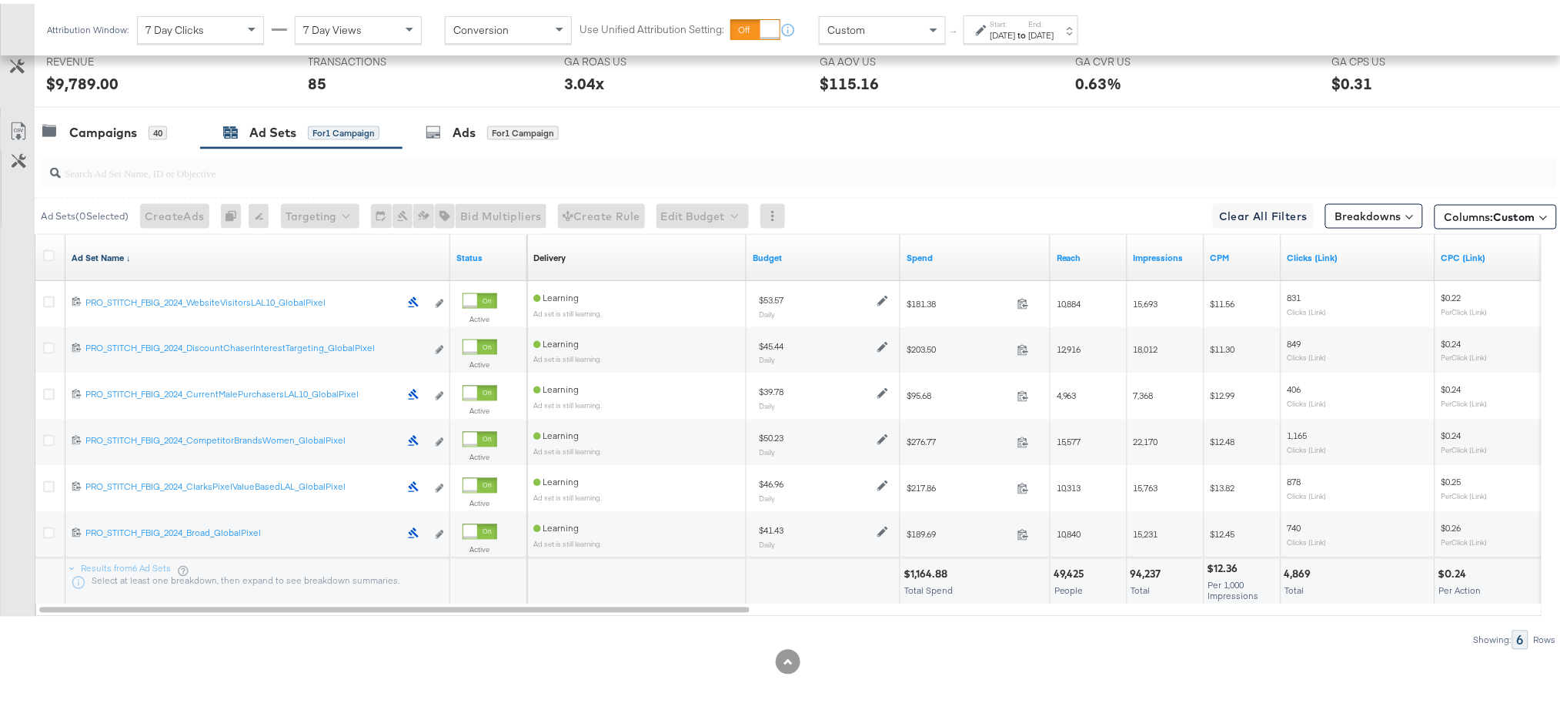
click at [104, 256] on link "Ad Set Name ↓" at bounding box center [258, 254] width 373 height 12
click at [45, 250] on icon at bounding box center [49, 252] width 12 height 12
click at [0, 0] on input "checkbox" at bounding box center [0, 0] width 0 height 0
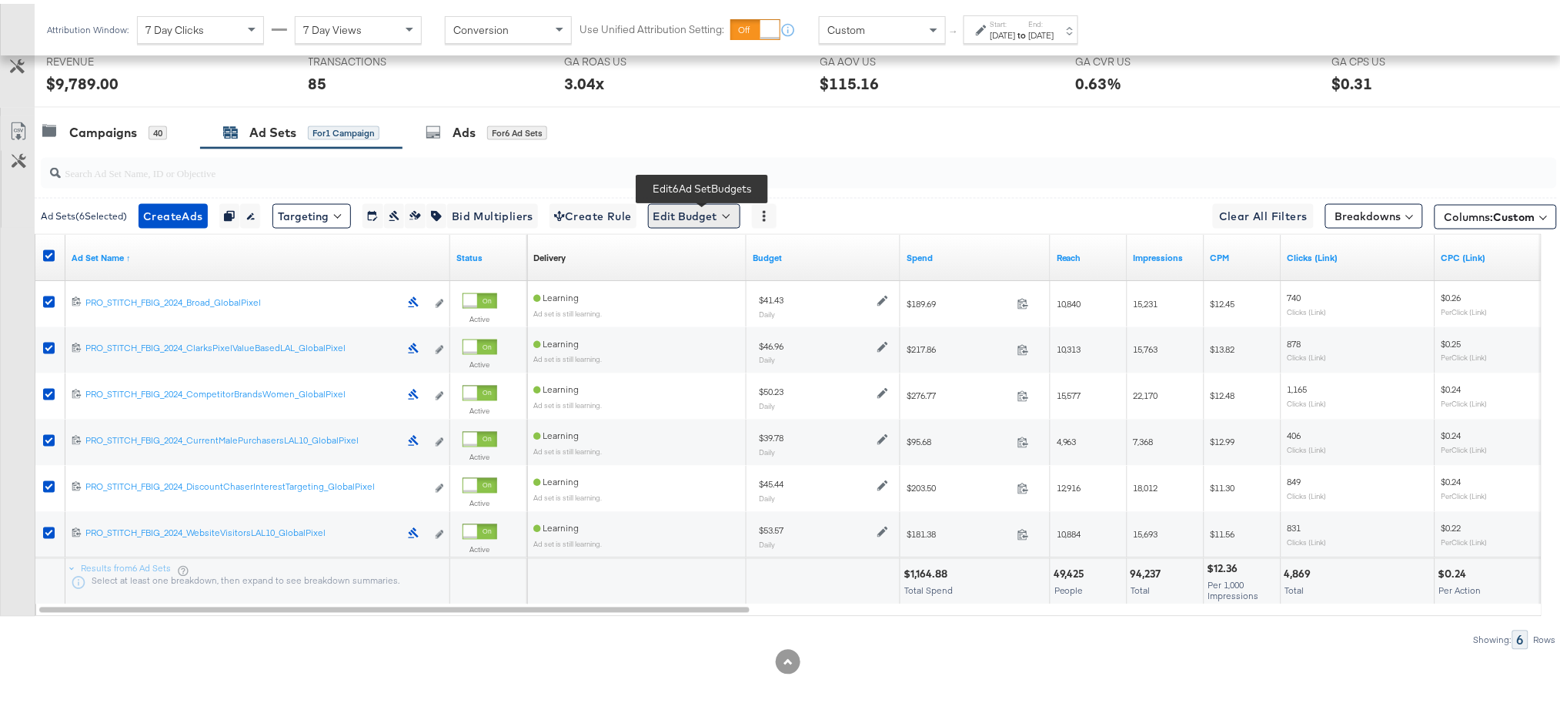
click at [666, 208] on button "Edit Budget" at bounding box center [694, 212] width 92 height 25
click at [725, 251] on span "Edit Ad Set Budget" at bounding box center [699, 252] width 88 height 20
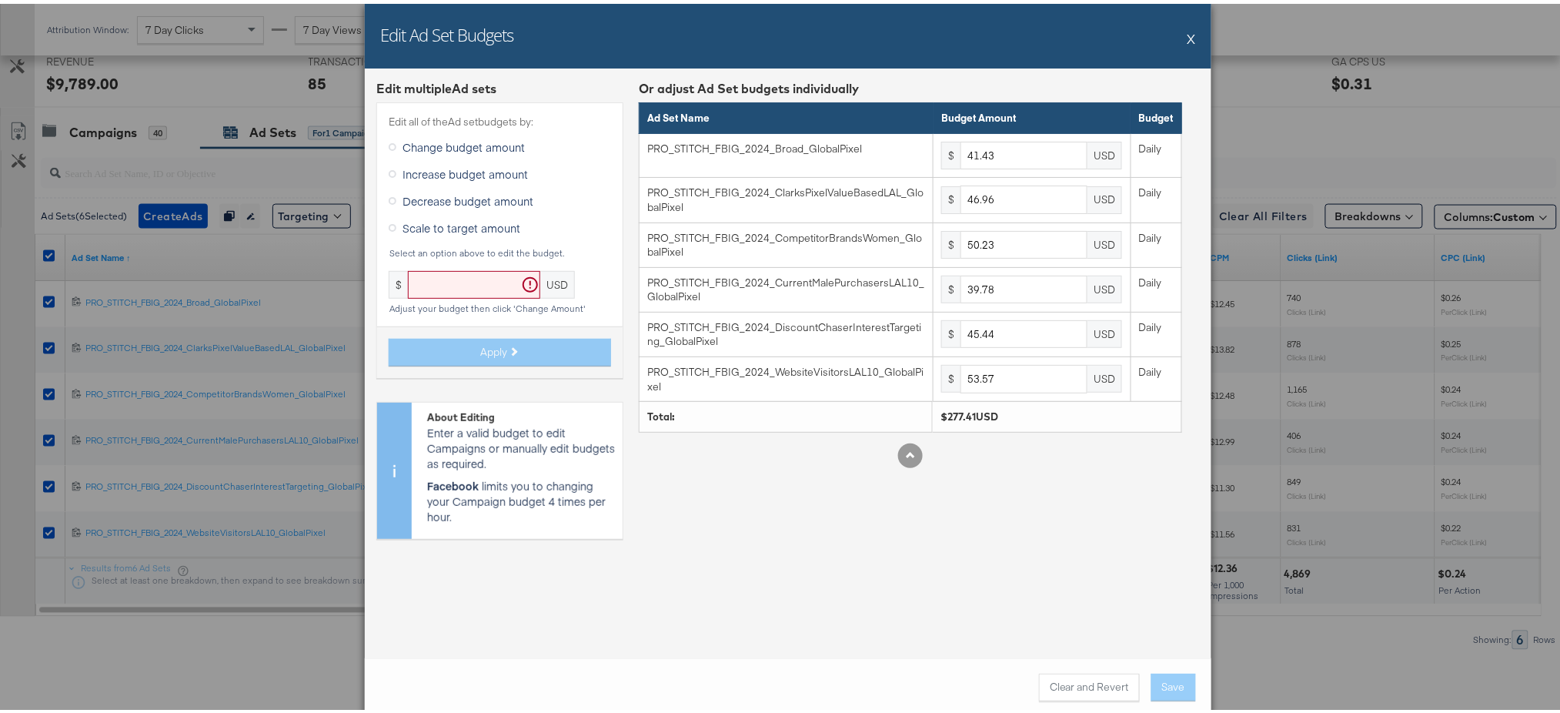
click at [1188, 44] on button "X" at bounding box center [1192, 34] width 8 height 31
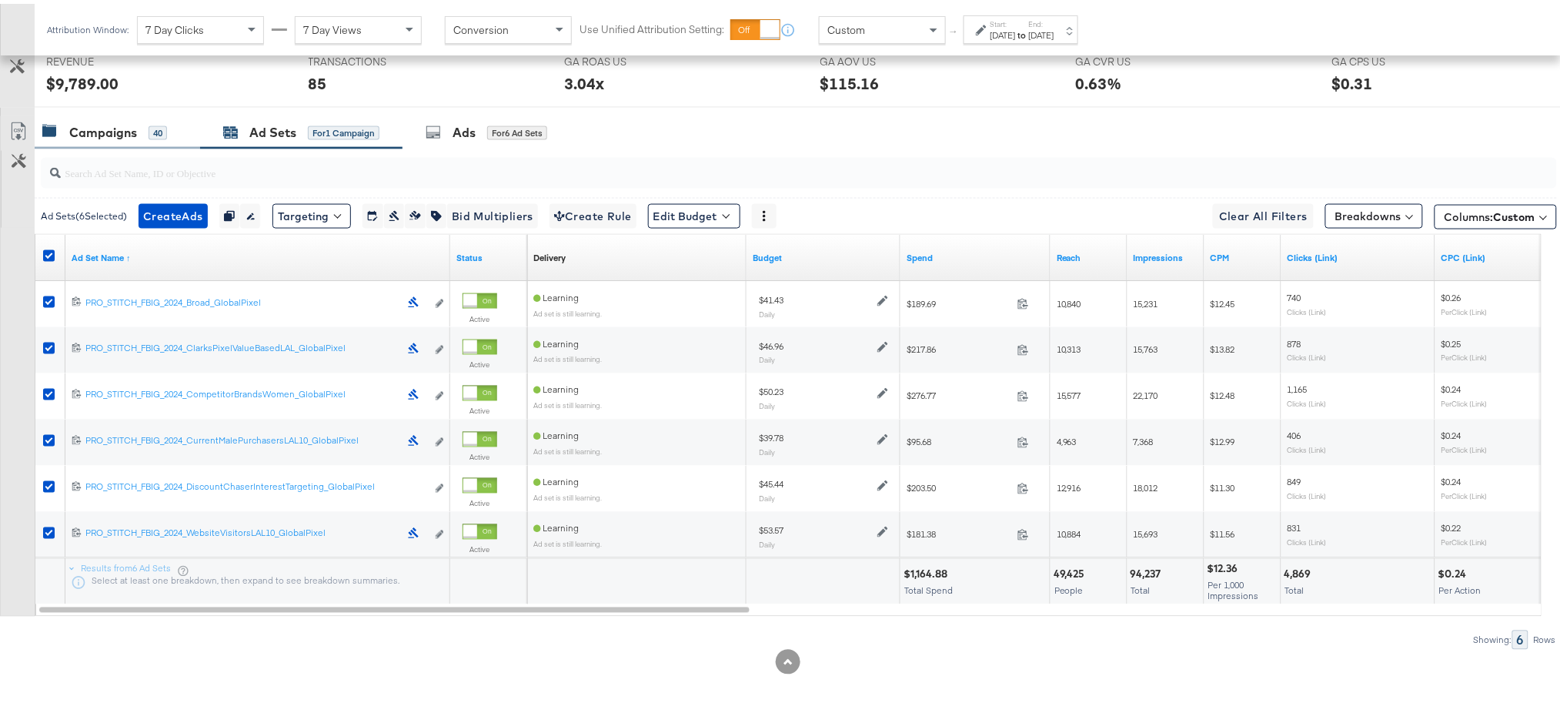
click at [123, 128] on div "Campaigns" at bounding box center [103, 129] width 68 height 18
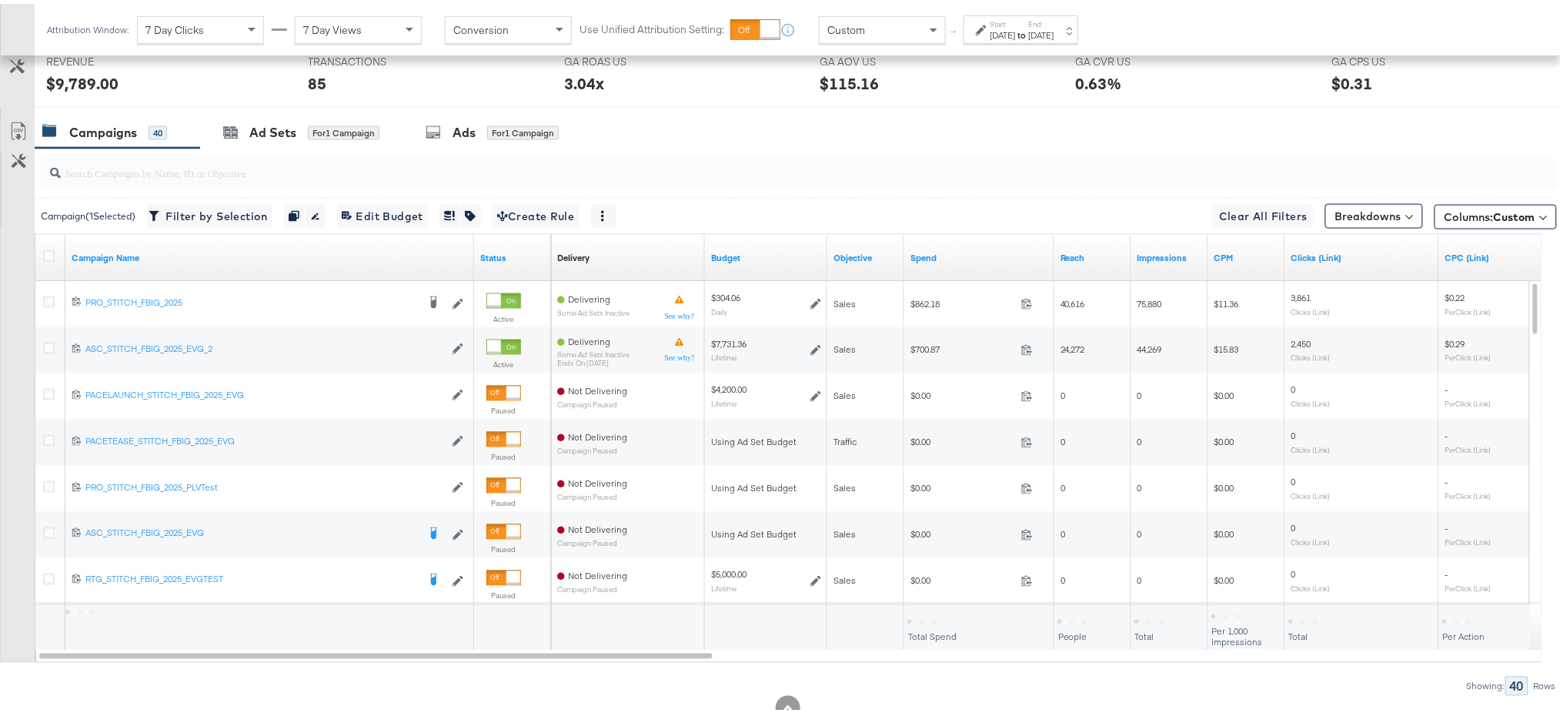
scroll to position [0, 0]
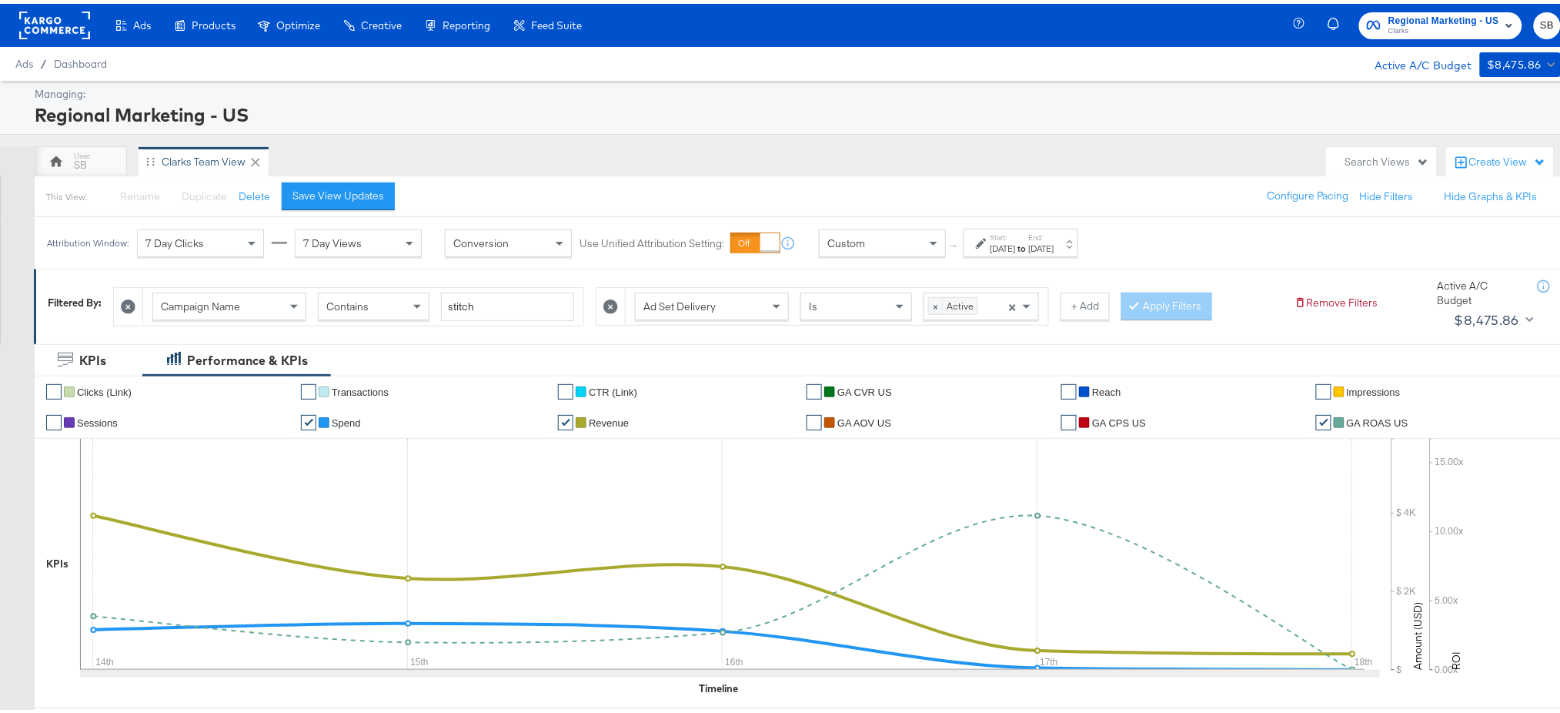
click at [722, 295] on div "Ad Set Delivery" at bounding box center [712, 302] width 152 height 26
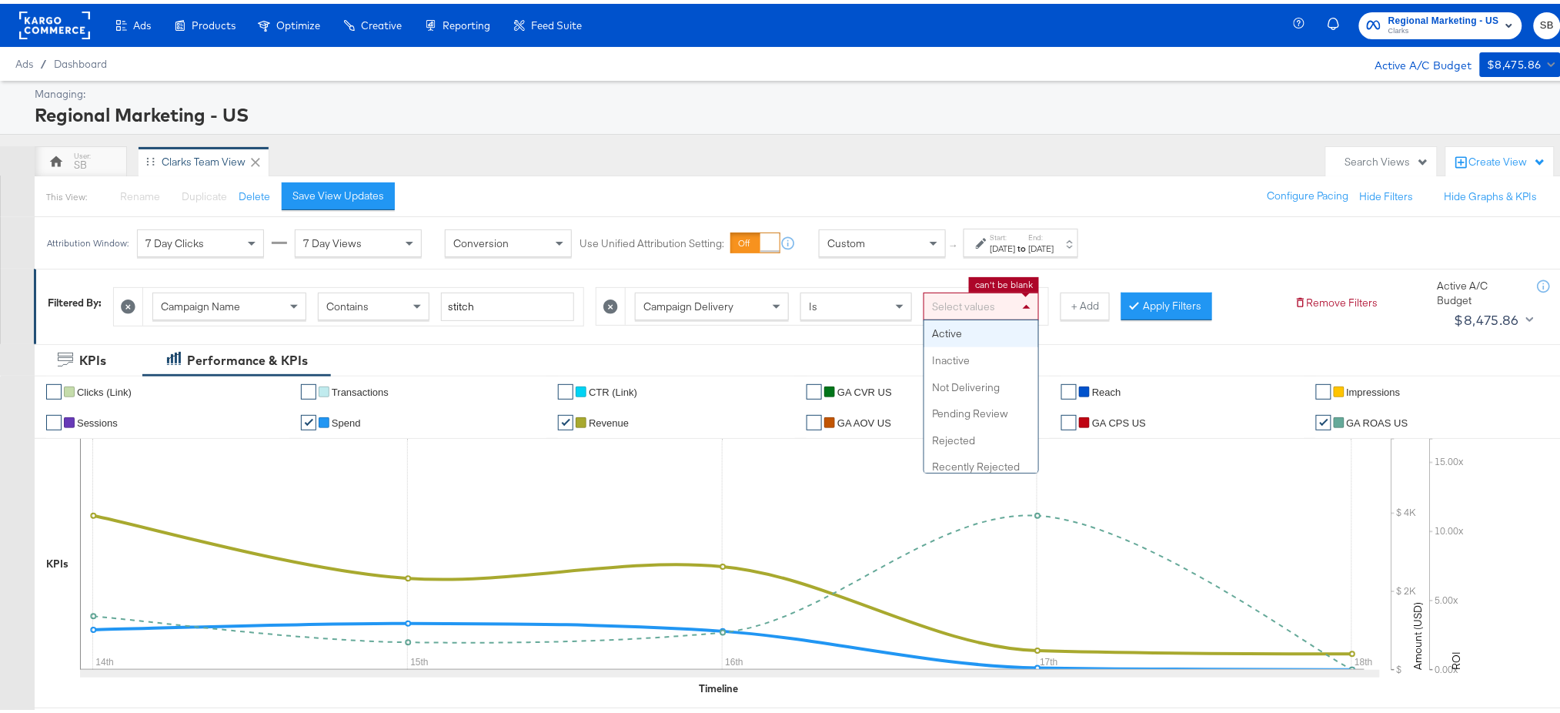
drag, startPoint x: 1030, startPoint y: 297, endPoint x: 984, endPoint y: 333, distance: 58.2
click at [984, 316] on div "Select values Active Inactive Not Delivering Pending Review Rejected Recently R…" at bounding box center [981, 303] width 115 height 28
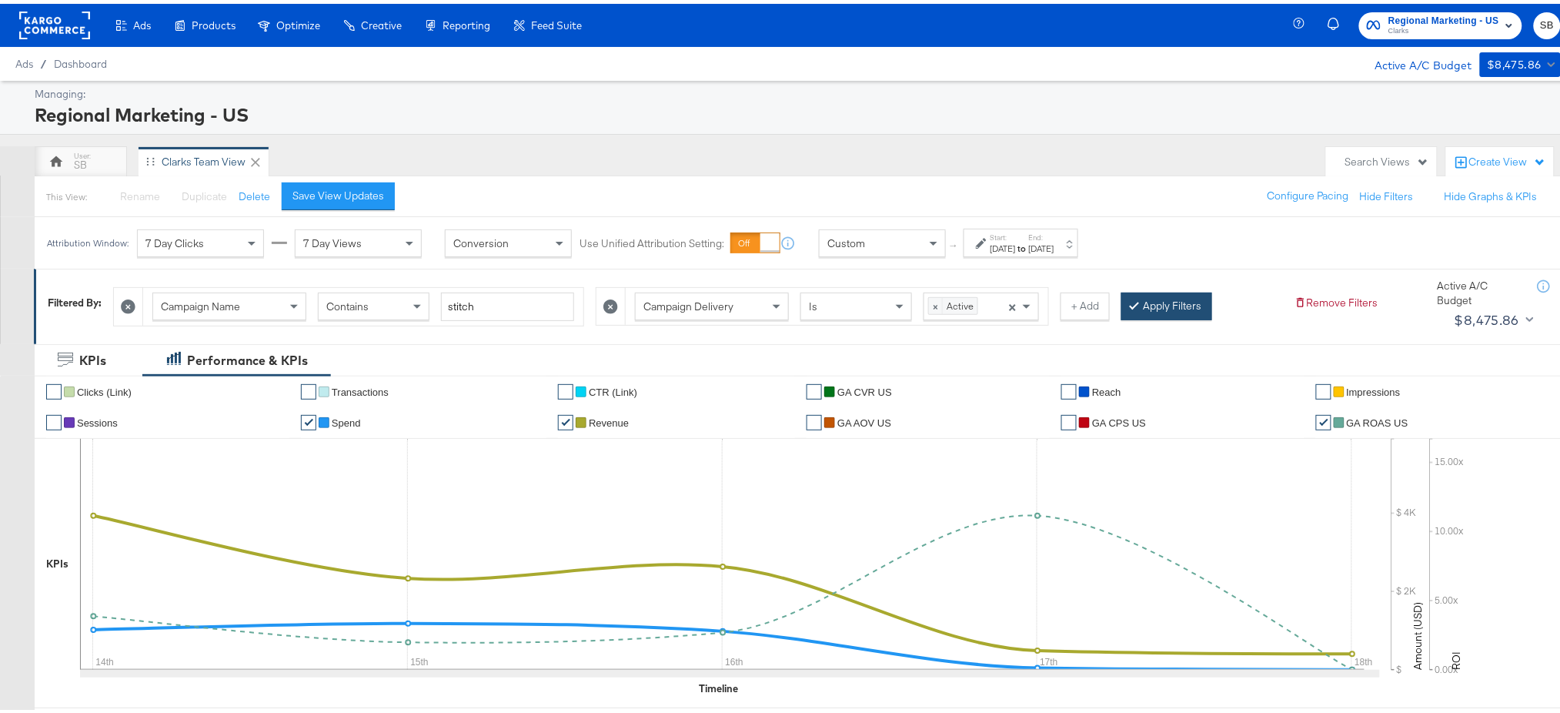
click at [1180, 297] on button "Apply Filters" at bounding box center [1166, 303] width 91 height 28
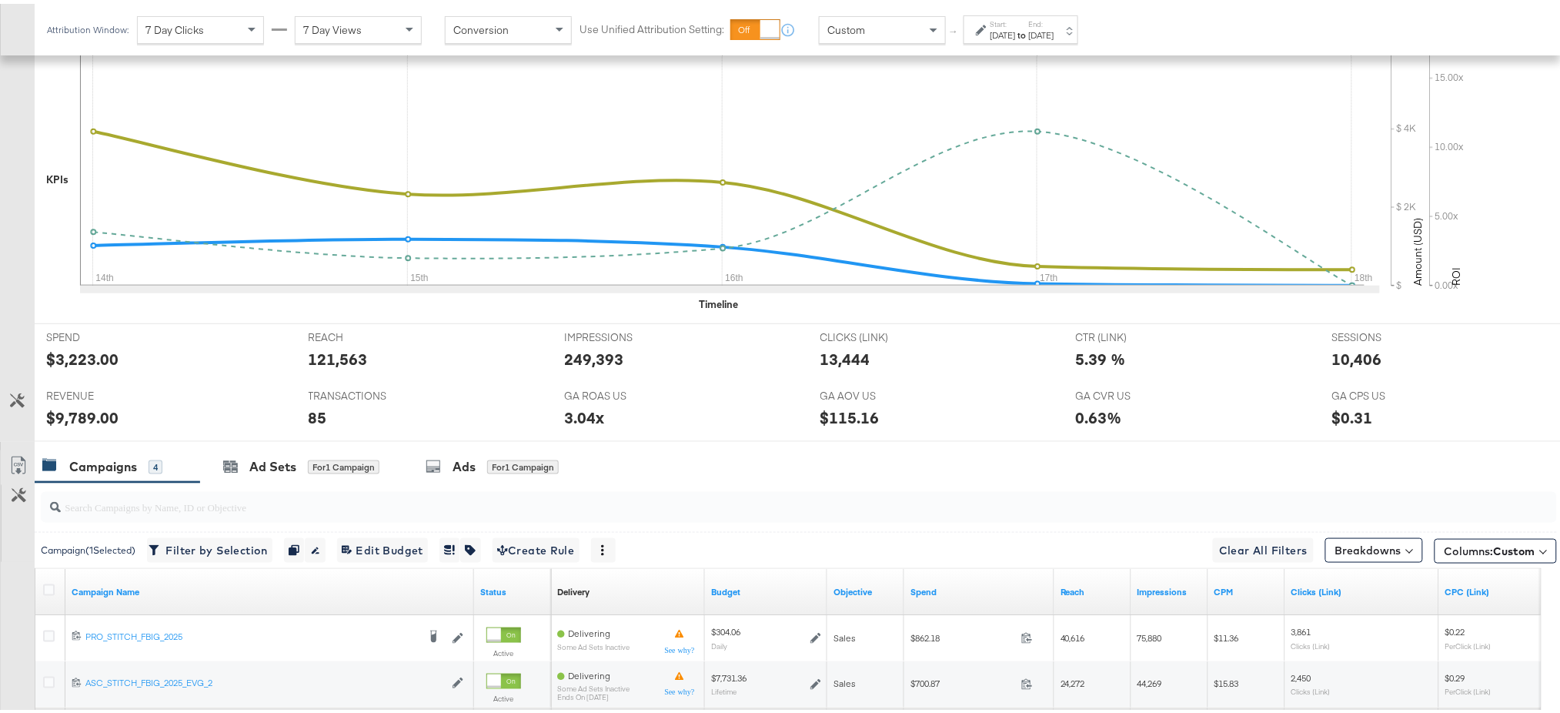
scroll to position [534, 0]
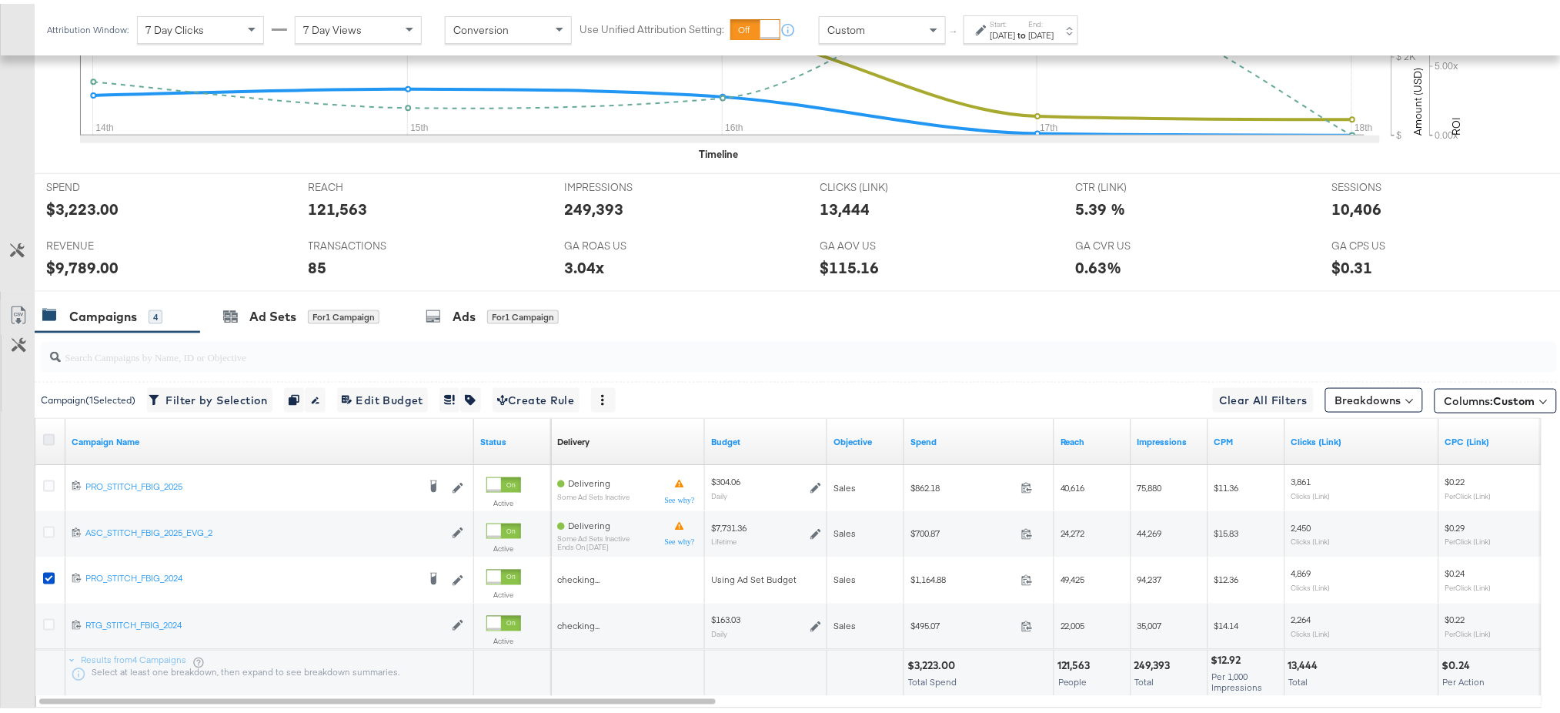
click at [46, 430] on icon at bounding box center [49, 436] width 12 height 12
click at [0, 0] on input "checkbox" at bounding box center [0, 0] width 0 height 0
click at [46, 430] on icon at bounding box center [49, 436] width 12 height 12
click at [0, 0] on input "checkbox" at bounding box center [0, 0] width 0 height 0
